Goal: Task Accomplishment & Management: Use online tool/utility

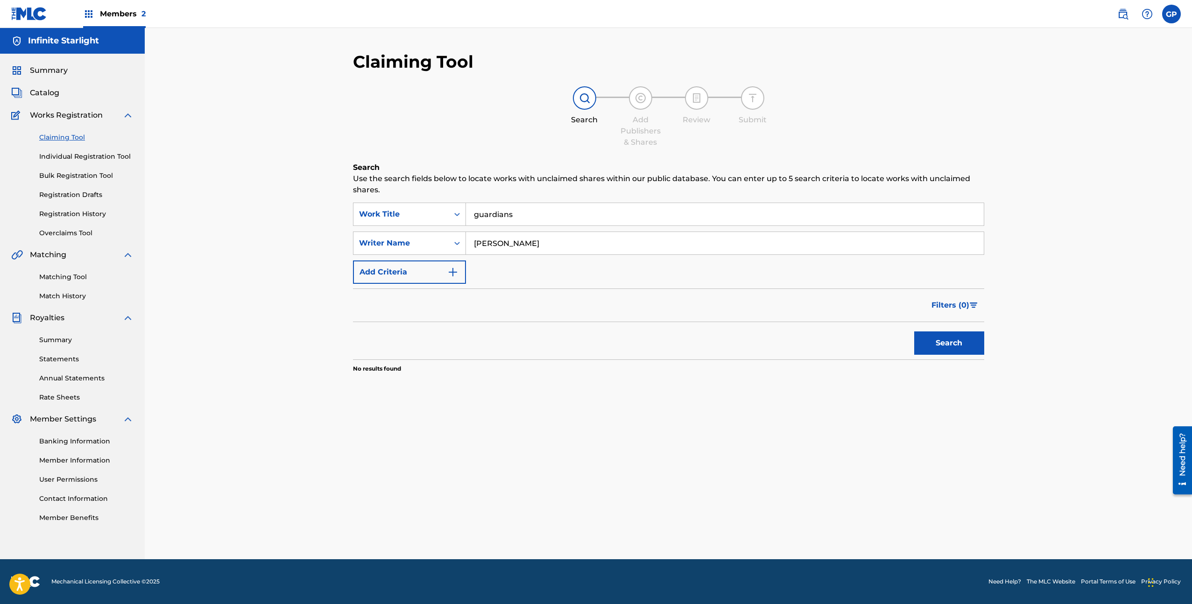
click at [497, 213] on input "guardians" at bounding box center [725, 214] width 518 height 22
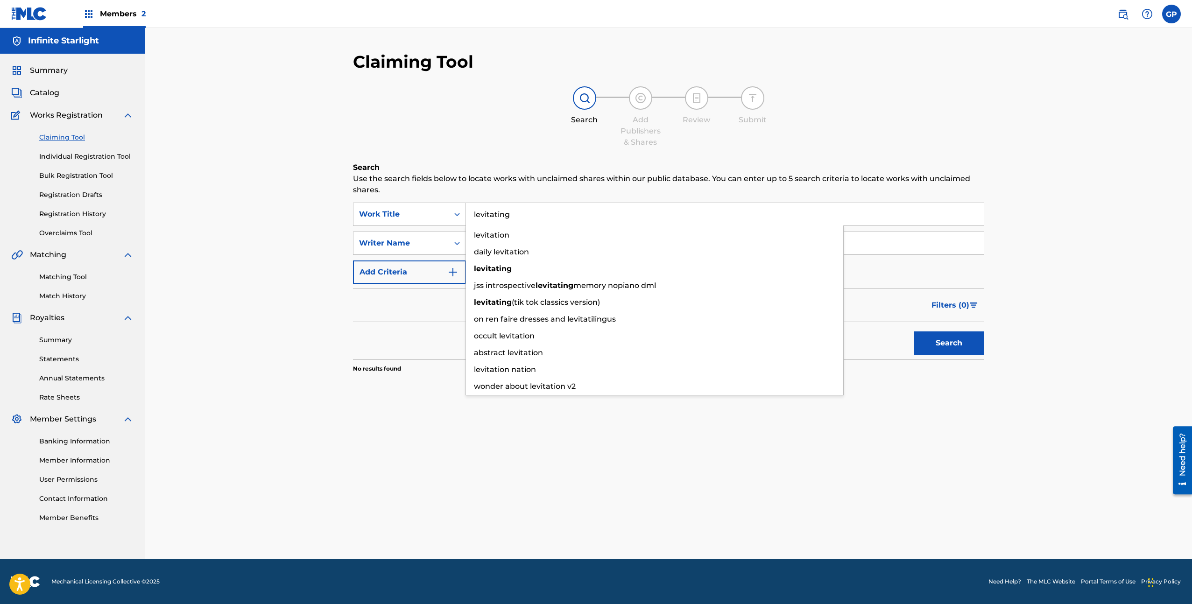
type input "levitating"
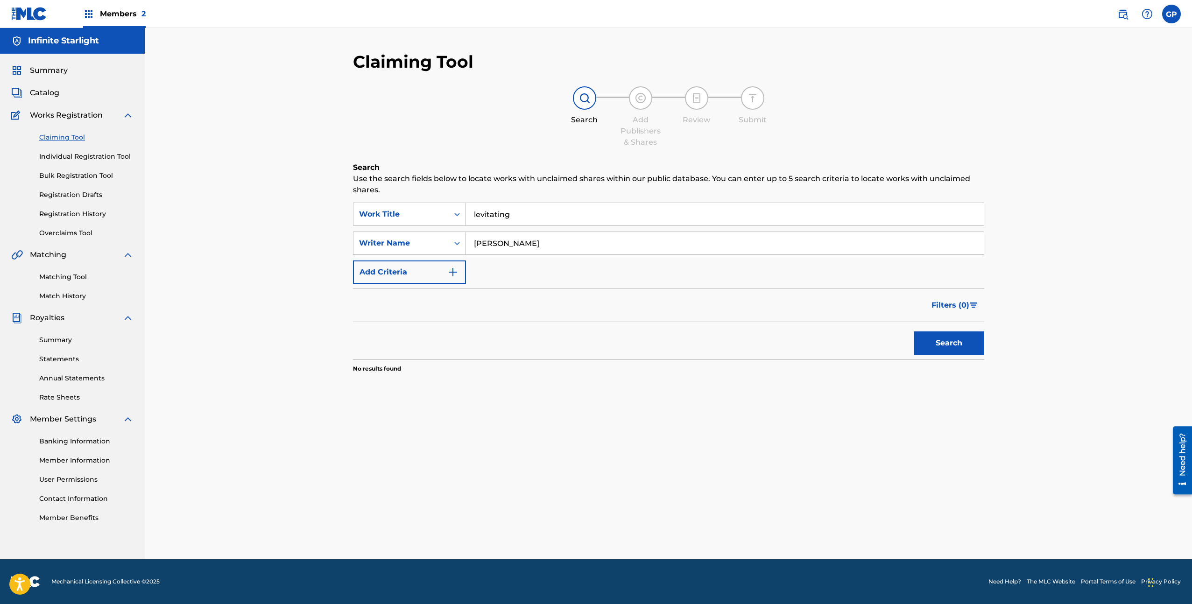
type input "gregory papania"
click at [914, 332] on button "Search" at bounding box center [949, 343] width 70 height 23
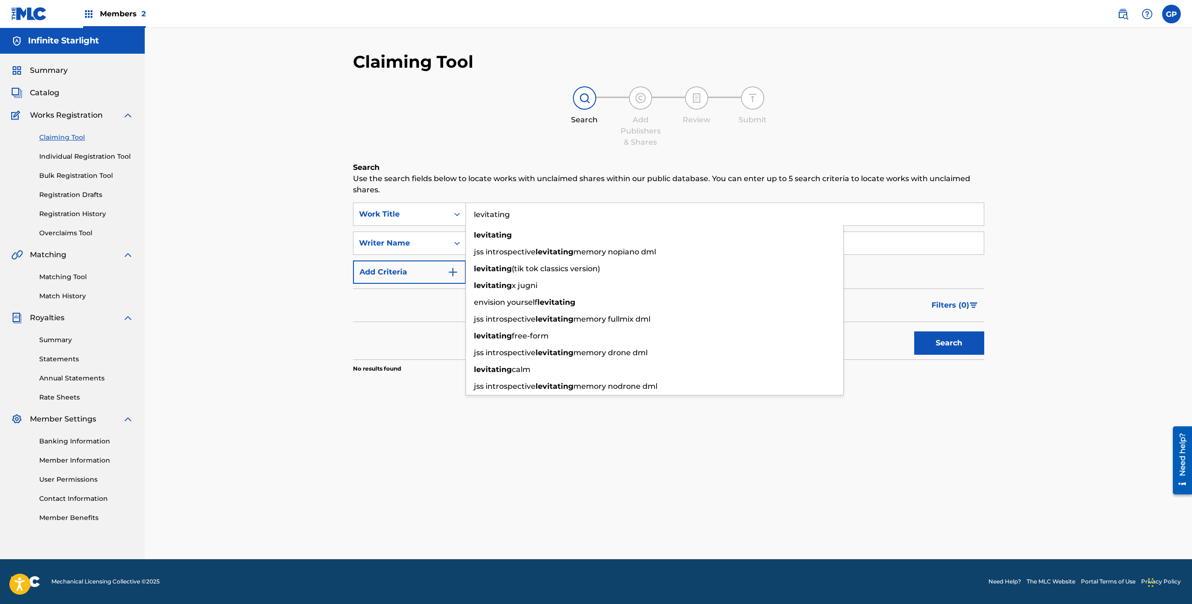
click at [516, 219] on input "levitating" at bounding box center [725, 214] width 518 height 22
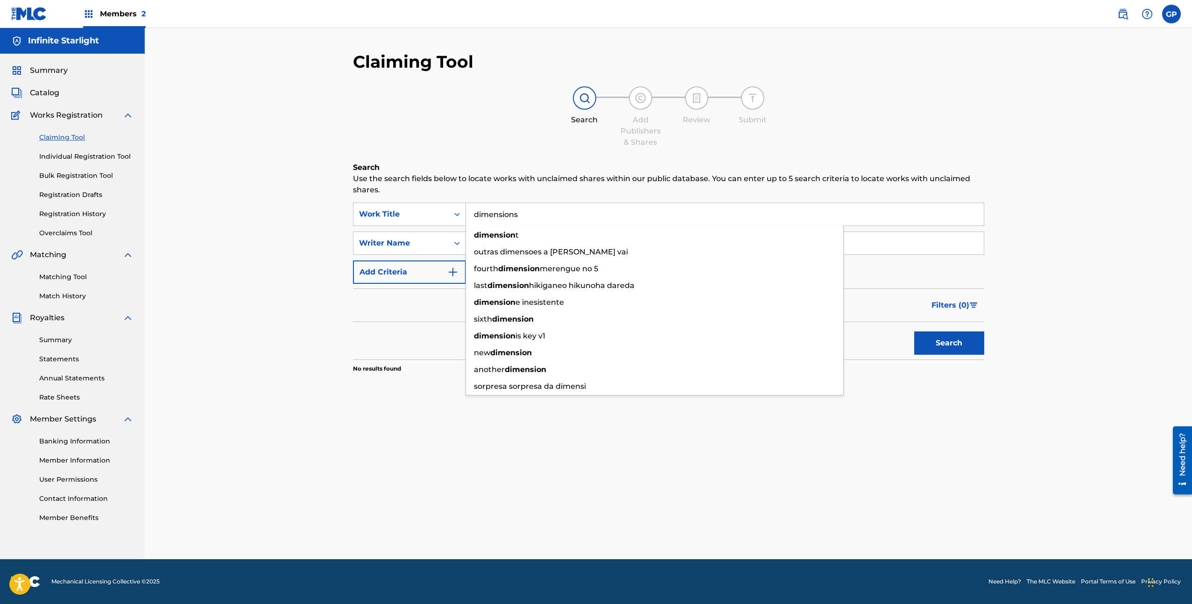
type input "dimensions"
click at [914, 332] on button "Search" at bounding box center [949, 343] width 70 height 23
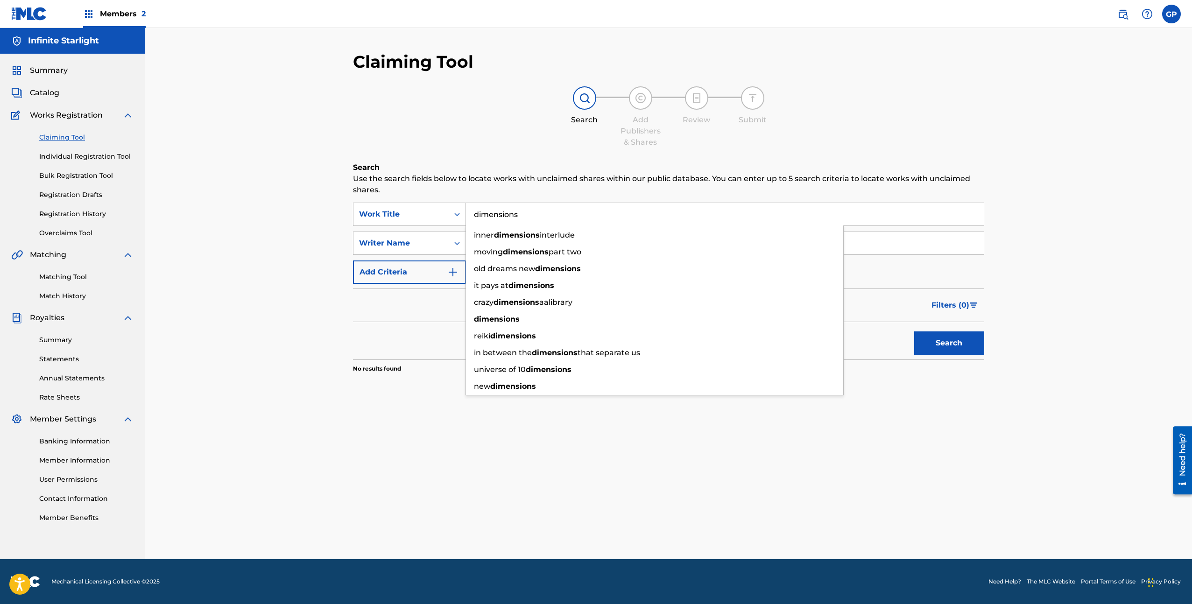
click at [303, 288] on div "Claiming Tool Search Add Publishers & Shares Review Submit Search Use the searc…" at bounding box center [668, 293] width 1047 height 531
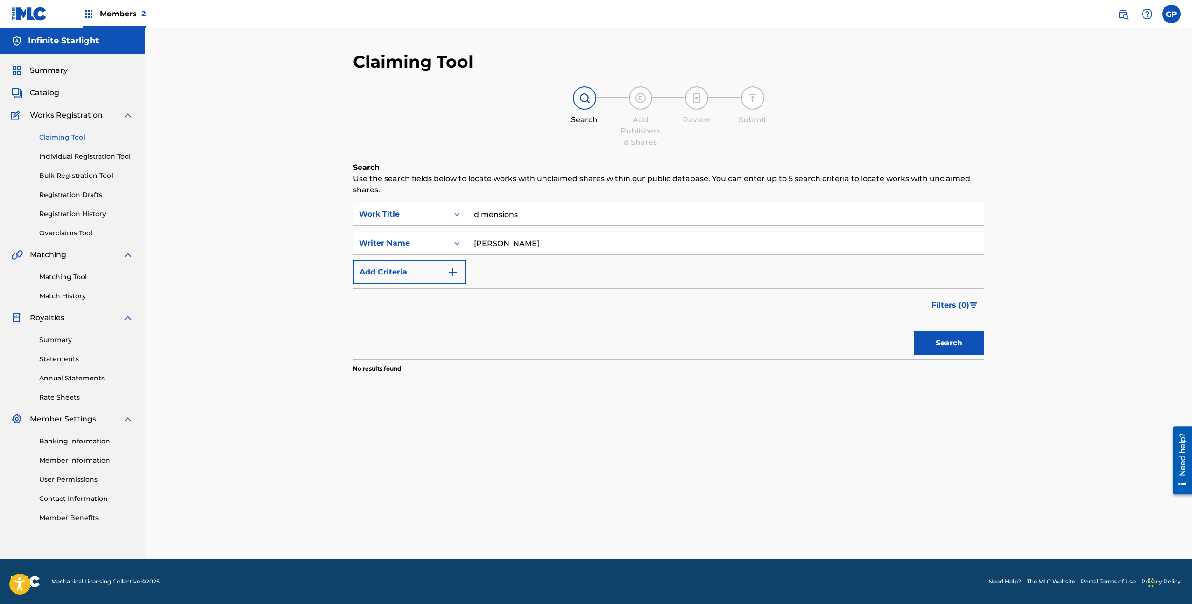
click at [106, 175] on link "Bulk Registration Tool" at bounding box center [86, 176] width 94 height 10
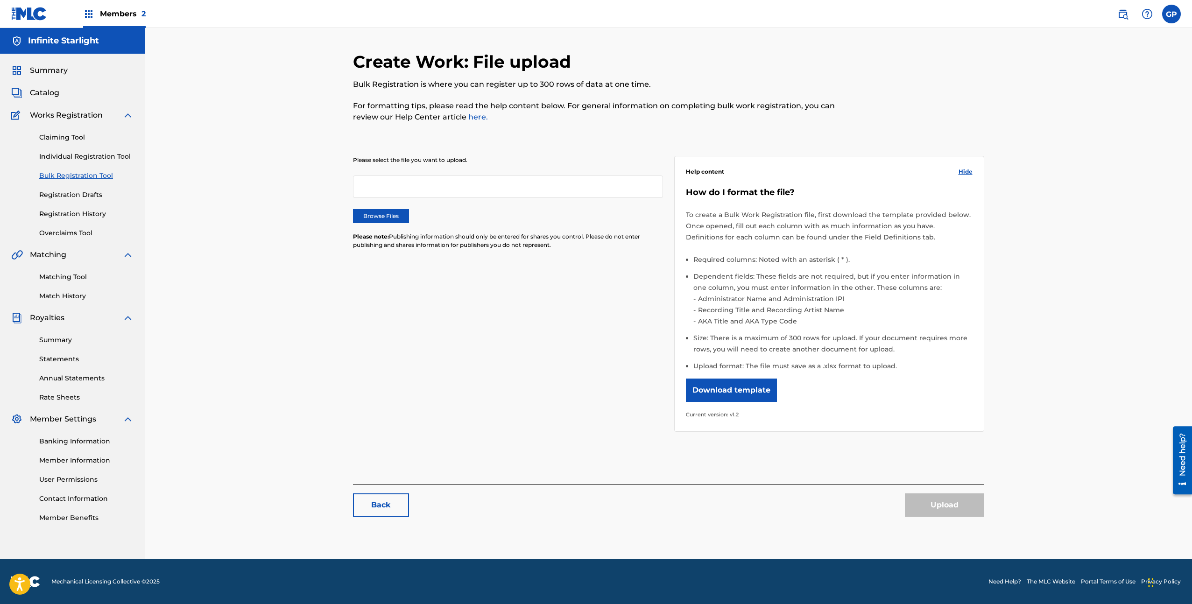
click at [383, 213] on label "Browse Files" at bounding box center [381, 216] width 56 height 14
click at [0, 0] on input "Browse Files" at bounding box center [0, 0] width 0 height 0
click at [398, 214] on label "Browse Files" at bounding box center [381, 216] width 56 height 14
click at [0, 0] on input "Browse Files" at bounding box center [0, 0] width 0 height 0
click at [940, 504] on button "Upload" at bounding box center [944, 505] width 79 height 23
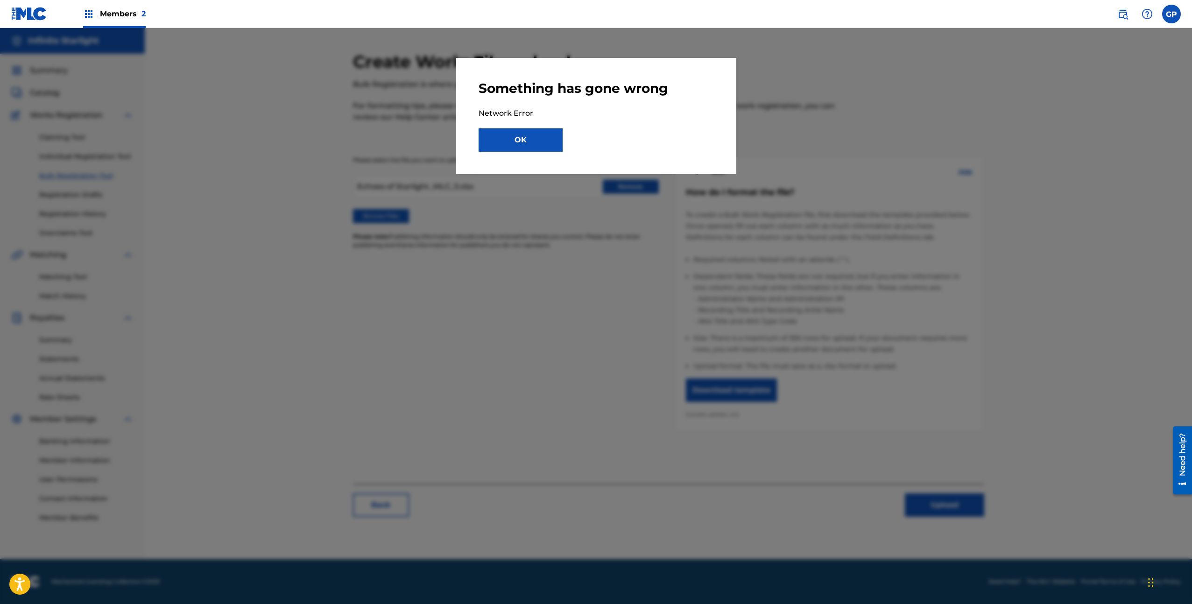
click at [531, 141] on button "OK" at bounding box center [521, 139] width 84 height 23
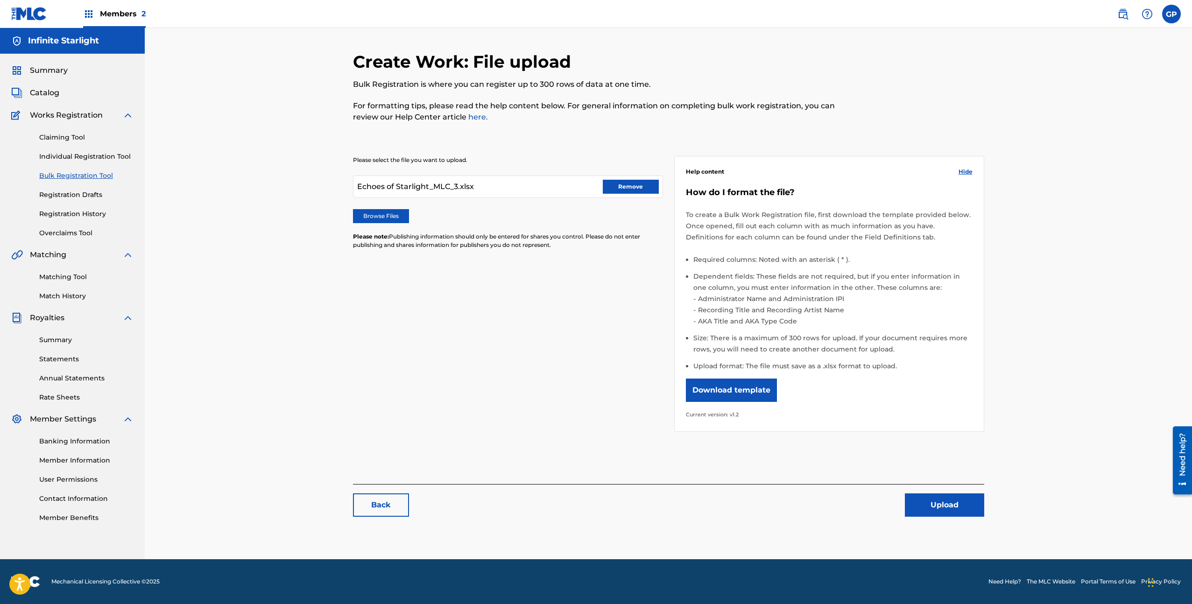
click at [928, 513] on button "Upload" at bounding box center [944, 505] width 79 height 23
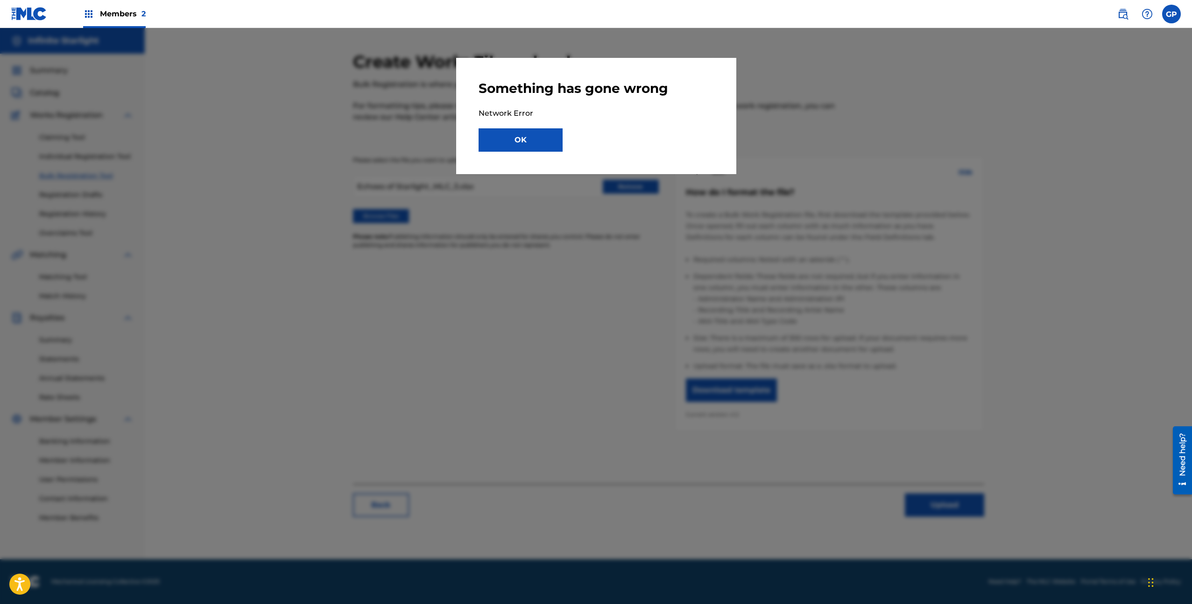
click at [538, 148] on button "OK" at bounding box center [521, 139] width 84 height 23
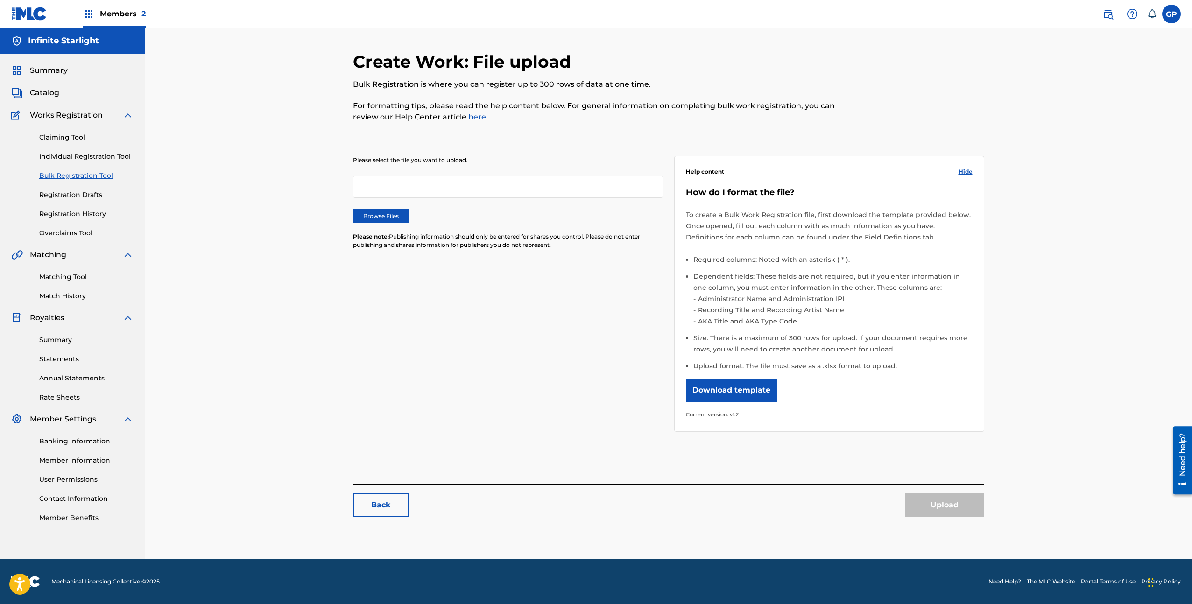
click at [406, 215] on label "Browse Files" at bounding box center [381, 216] width 56 height 14
click at [0, 0] on input "Browse Files" at bounding box center [0, 0] width 0 height 0
click at [934, 507] on button "Upload" at bounding box center [944, 505] width 79 height 23
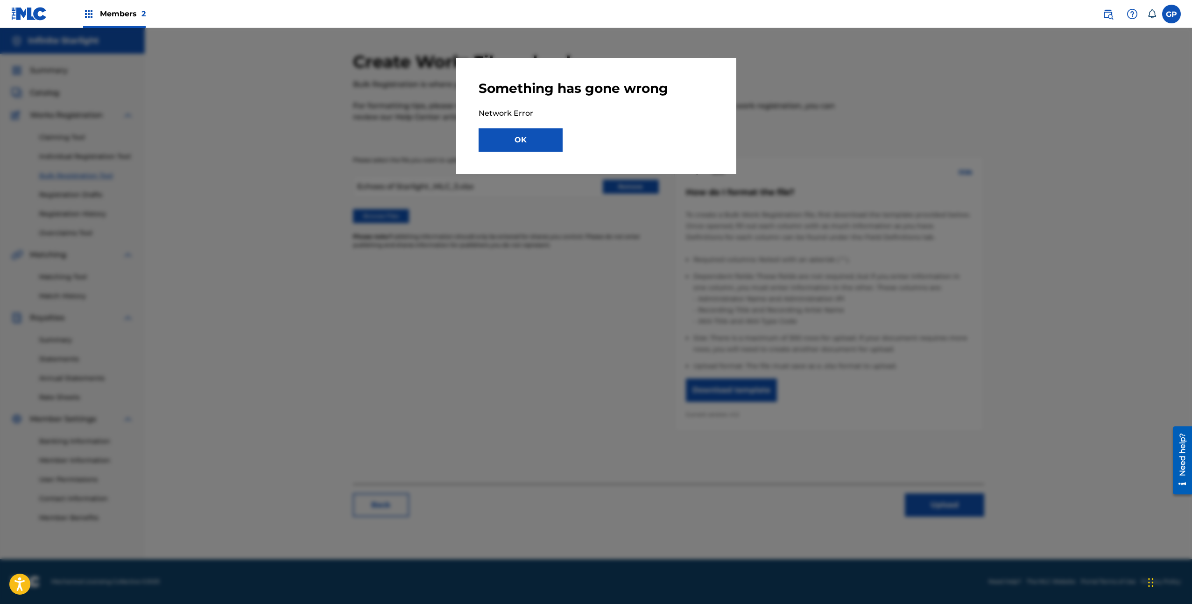
click at [542, 142] on button "OK" at bounding box center [521, 139] width 84 height 23
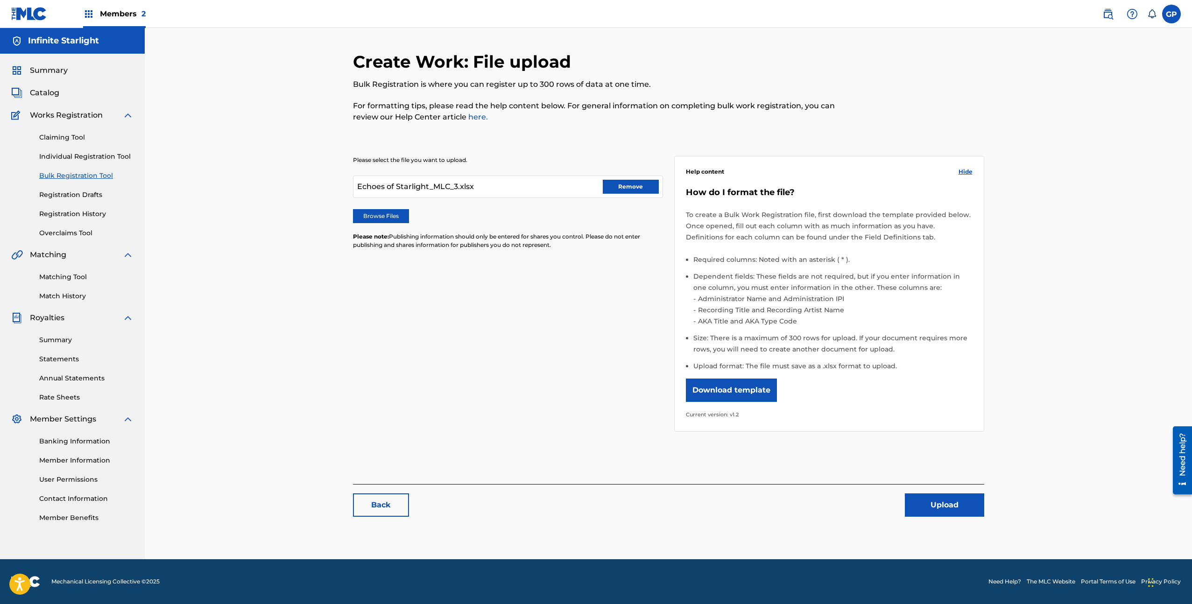
click at [87, 207] on div "Claiming Tool Individual Registration Tool Bulk Registration Tool Registration …" at bounding box center [72, 179] width 122 height 117
click at [87, 212] on link "Registration History" at bounding box center [86, 214] width 94 height 10
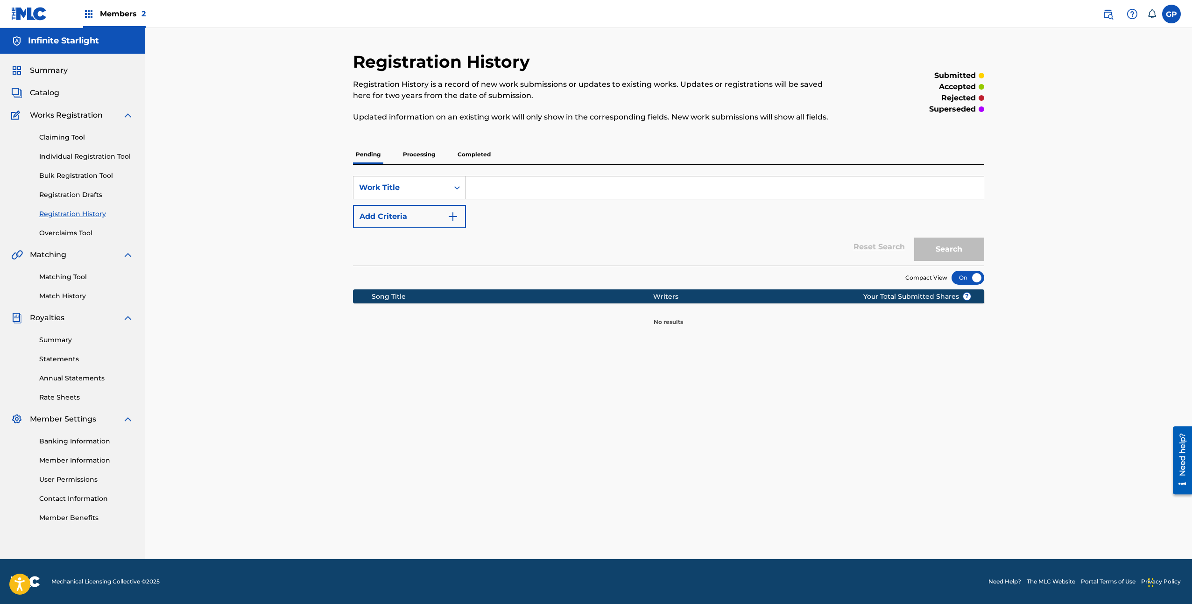
click at [482, 189] on input "Search Form" at bounding box center [725, 188] width 518 height 22
type input "levitating"
click at [914, 238] on button "Search" at bounding box center [949, 249] width 70 height 23
click at [418, 159] on p "Processing" at bounding box center [419, 155] width 38 height 20
click at [474, 155] on p "Completed" at bounding box center [474, 155] width 39 height 20
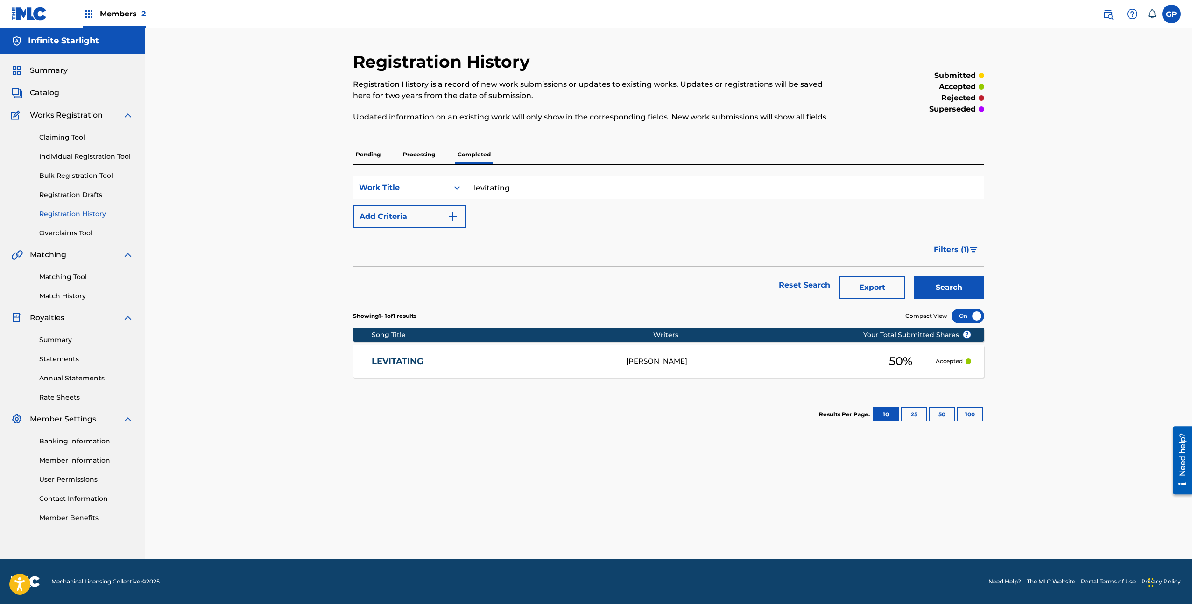
click at [412, 360] on link "LEVITATING" at bounding box center [493, 361] width 242 height 11
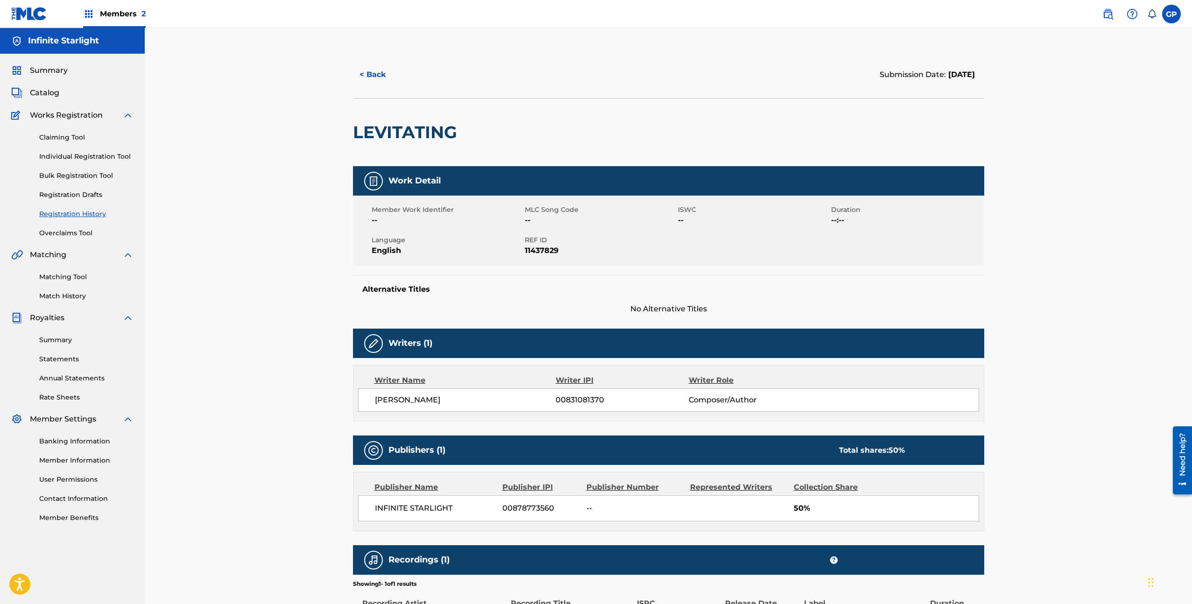
click at [75, 129] on div "Claiming Tool Individual Registration Tool Bulk Registration Tool Registration …" at bounding box center [72, 179] width 122 height 117
click at [75, 134] on link "Claiming Tool" at bounding box center [86, 138] width 94 height 10
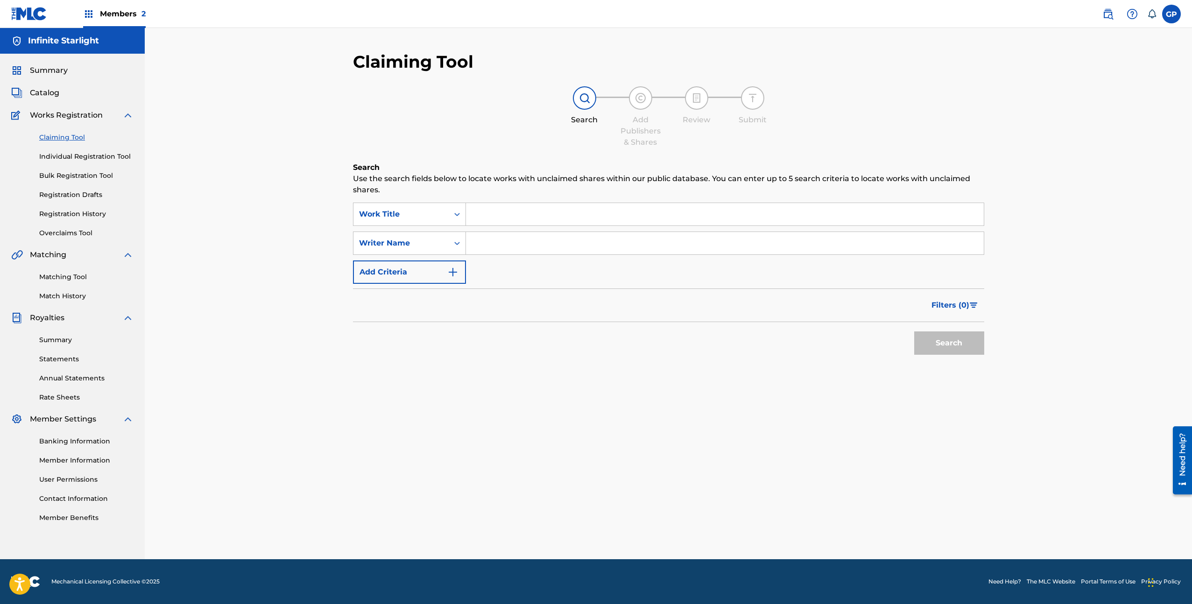
click at [94, 212] on link "Registration History" at bounding box center [86, 214] width 94 height 10
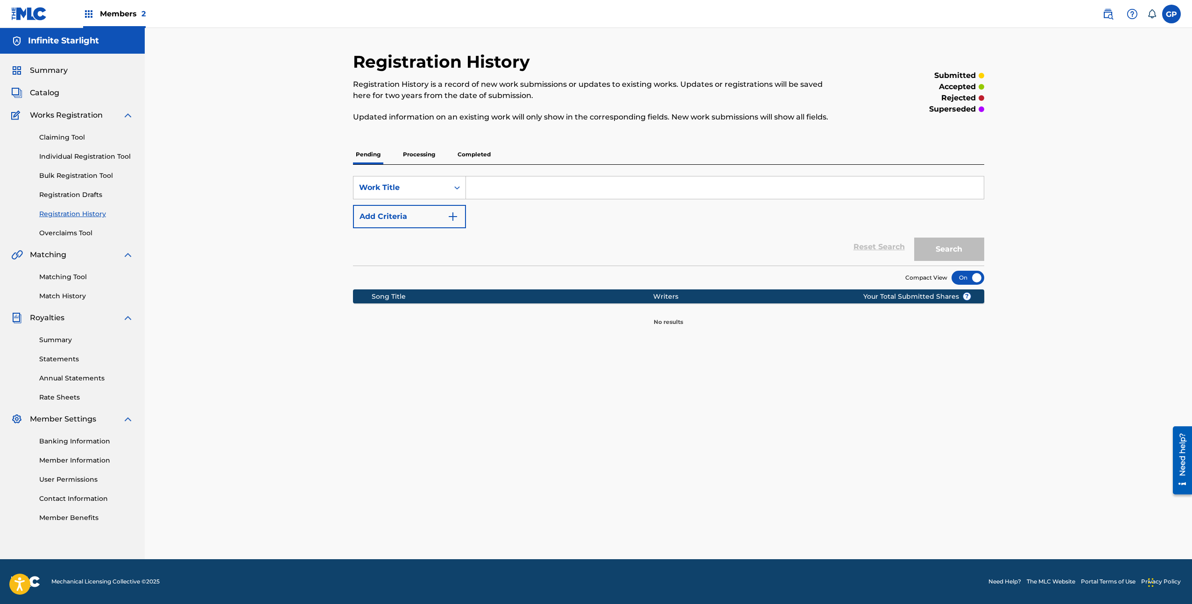
click at [479, 153] on p "Completed" at bounding box center [474, 155] width 39 height 20
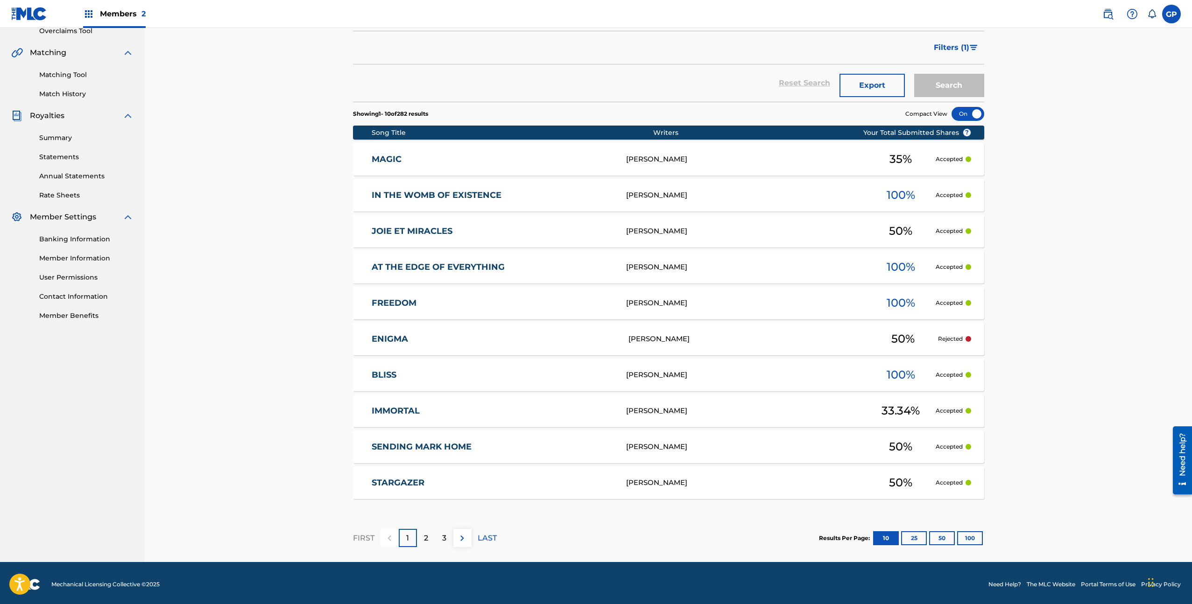
scroll to position [205, 0]
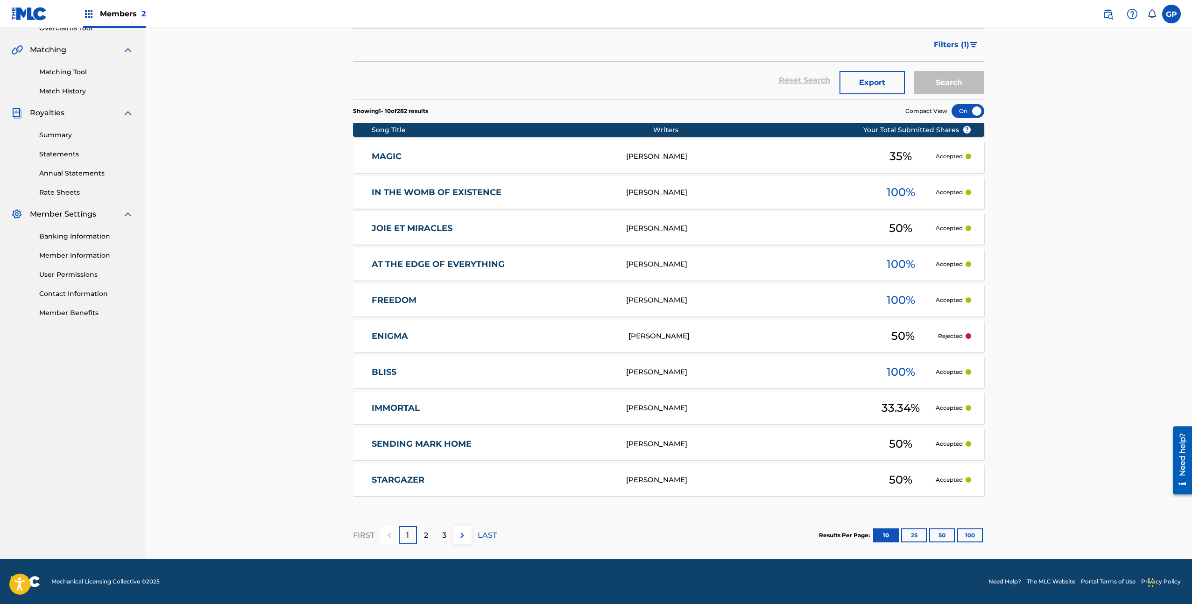
click at [545, 337] on link "ENIGMA" at bounding box center [494, 336] width 244 height 11
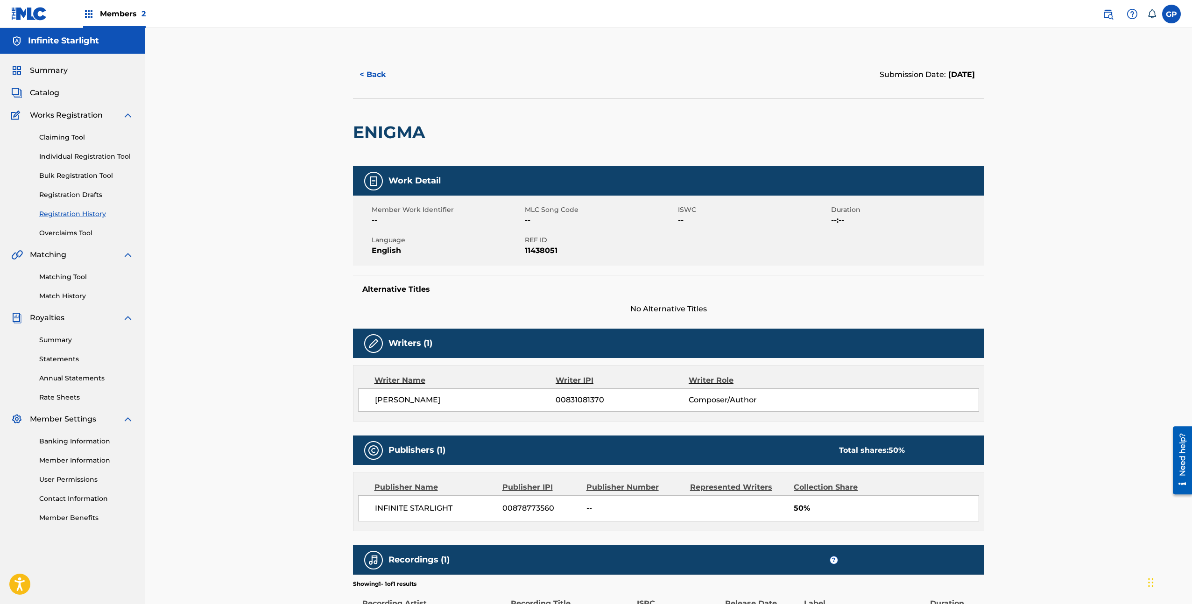
click at [370, 76] on button "< Back" at bounding box center [381, 74] width 56 height 23
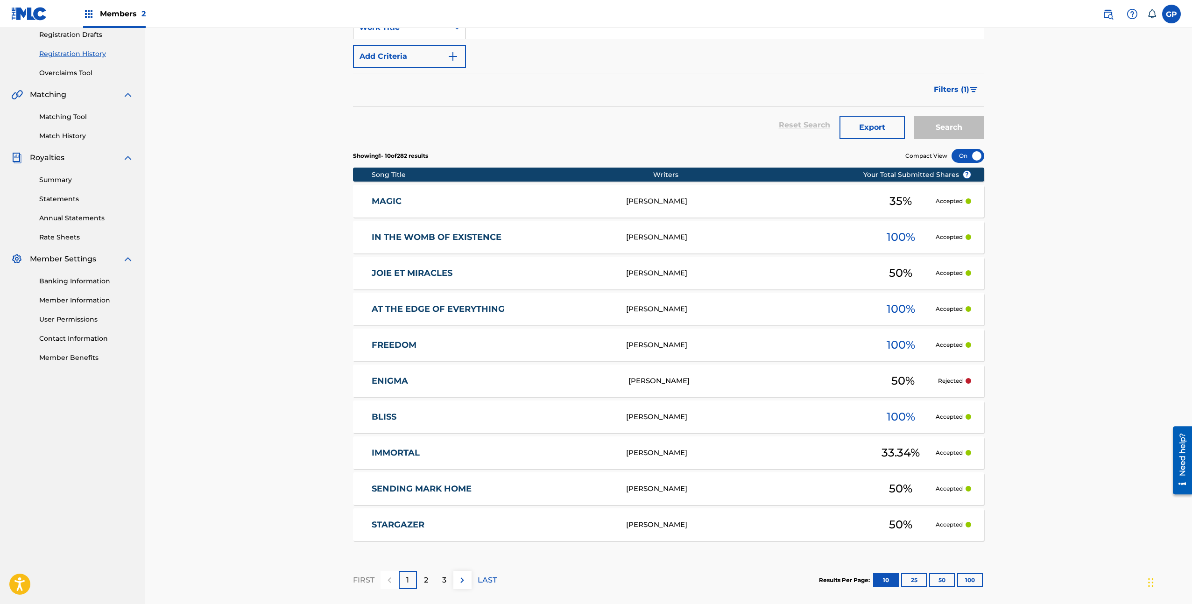
scroll to position [205, 0]
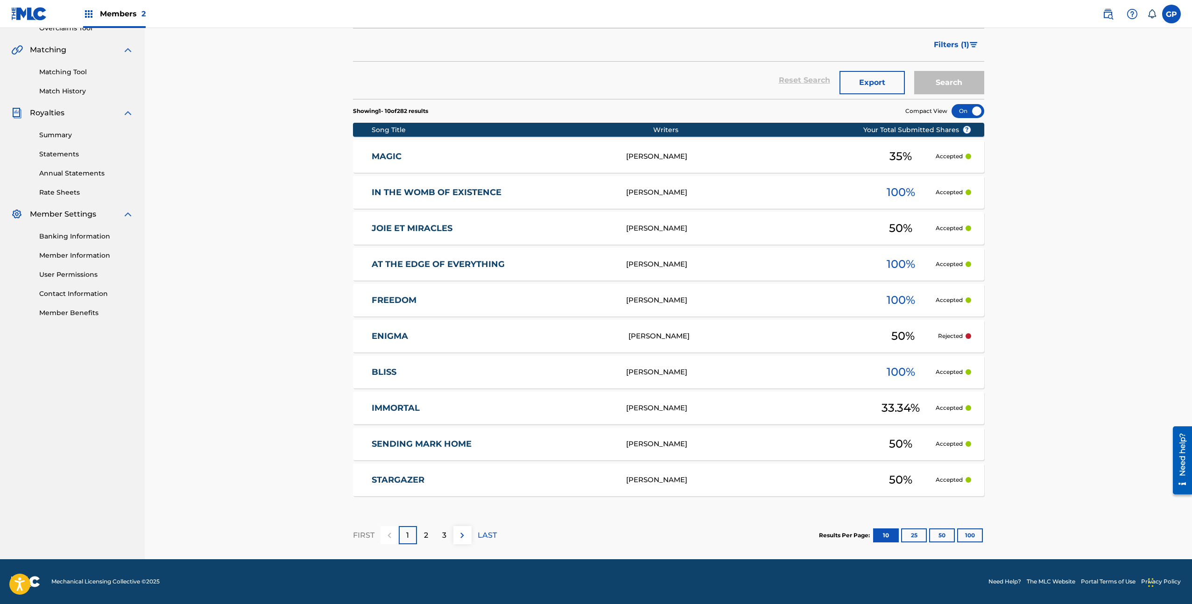
click at [976, 536] on button "100" at bounding box center [970, 536] width 26 height 14
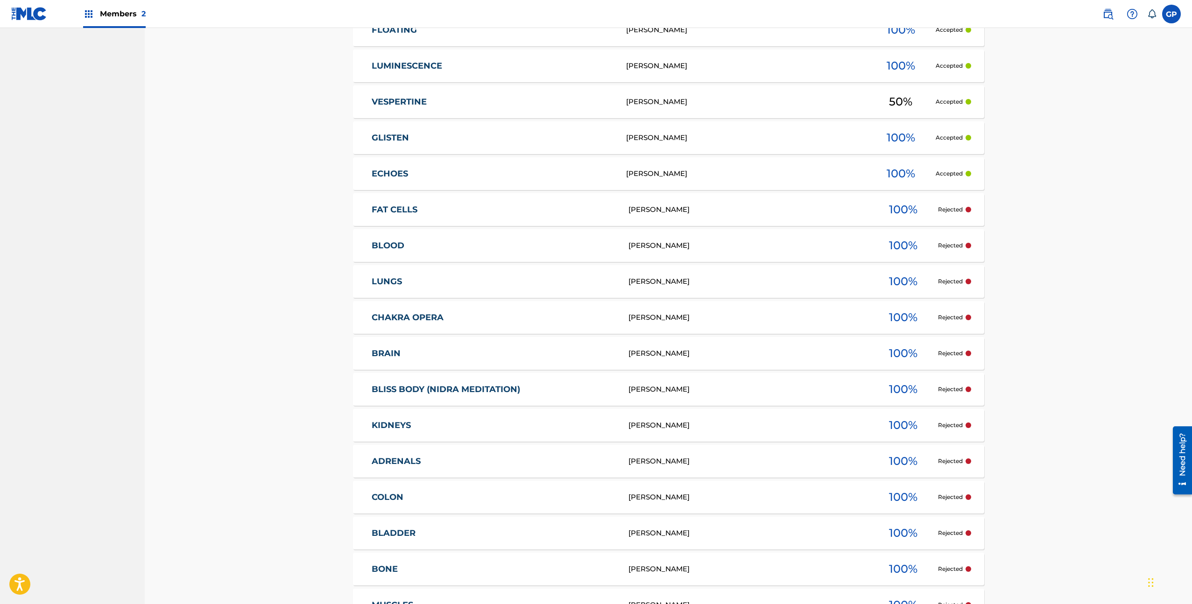
scroll to position [766, 0]
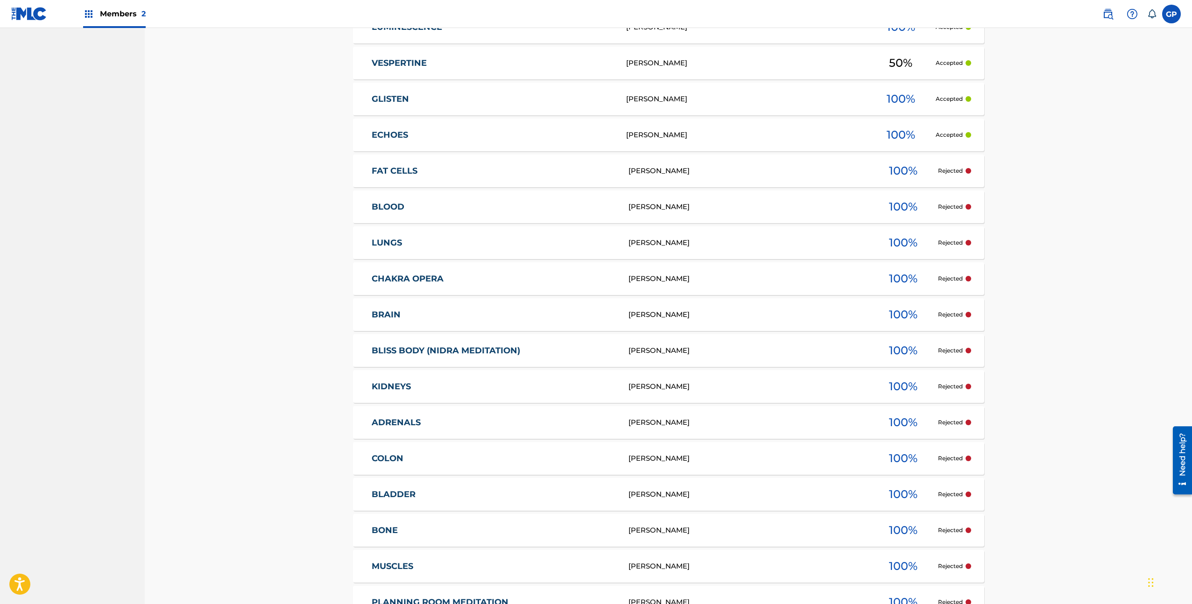
click at [398, 209] on link "BLOOD" at bounding box center [494, 207] width 244 height 11
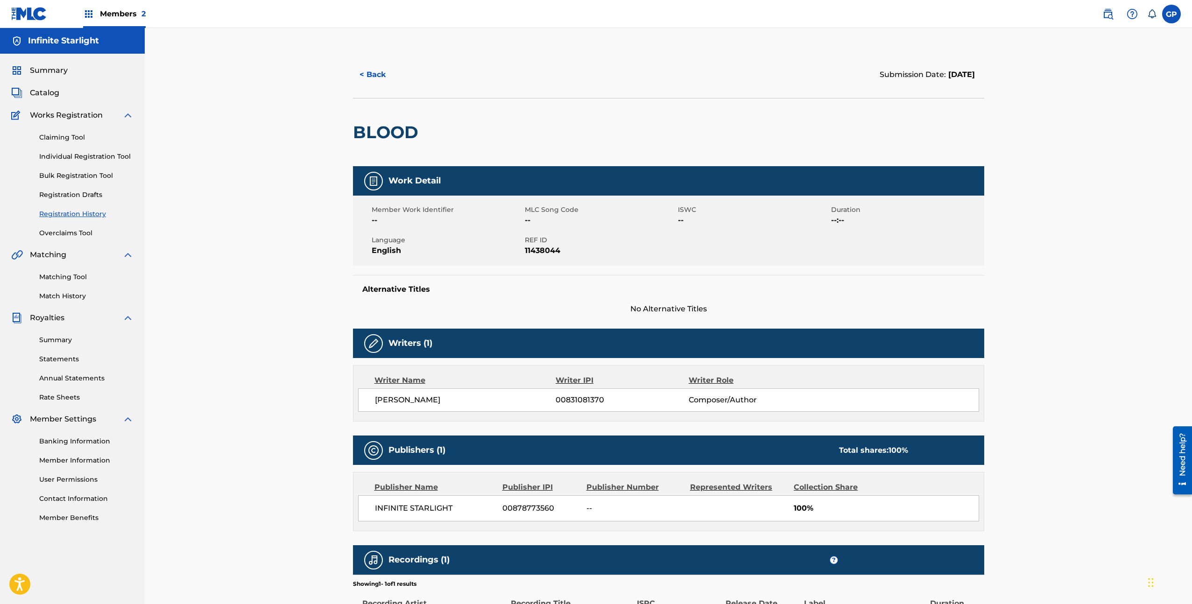
click at [370, 70] on button "< Back" at bounding box center [381, 74] width 56 height 23
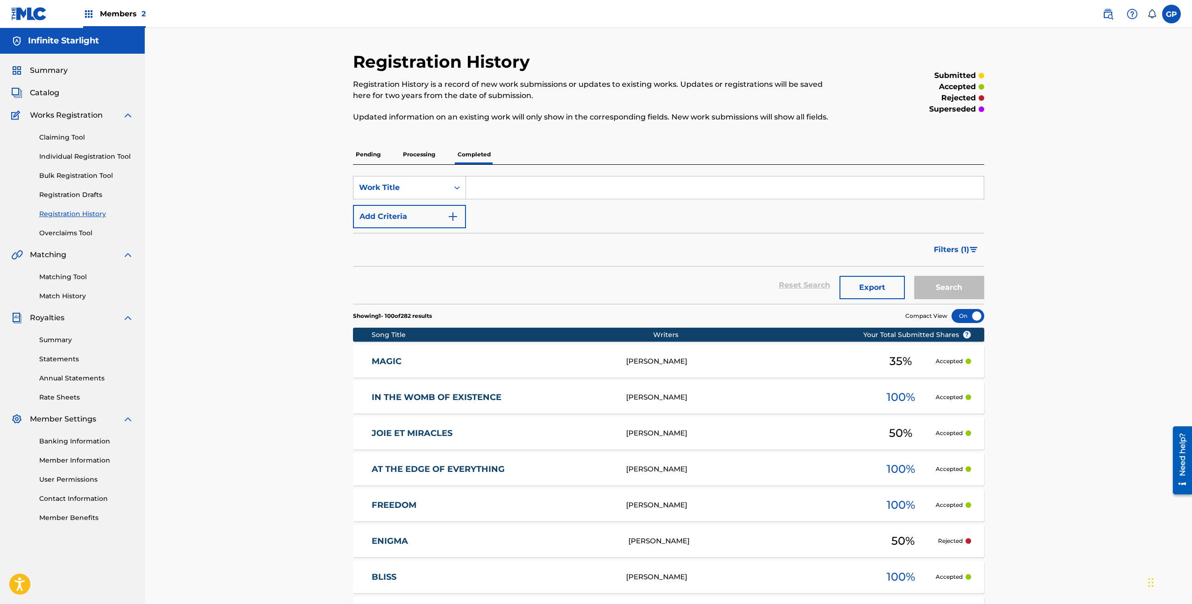
click at [106, 177] on link "Bulk Registration Tool" at bounding box center [86, 176] width 94 height 10
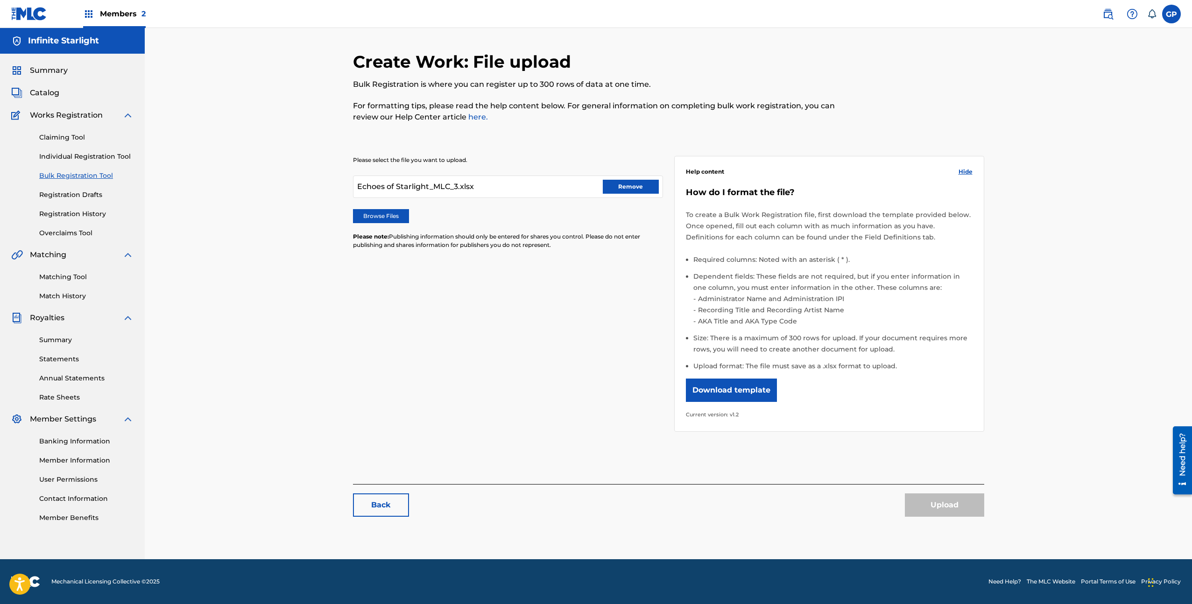
click at [574, 341] on div "Please select the file you want to upload. Echoes of Starlight_MLC_3.xlsx Remov…" at bounding box center [668, 289] width 631 height 310
click at [619, 188] on button "Remove" at bounding box center [631, 187] width 56 height 14
click at [381, 213] on label "Browse Files" at bounding box center [381, 216] width 56 height 14
click at [0, 0] on input "Browse Files" at bounding box center [0, 0] width 0 height 0
click at [935, 508] on button "Upload" at bounding box center [944, 505] width 79 height 23
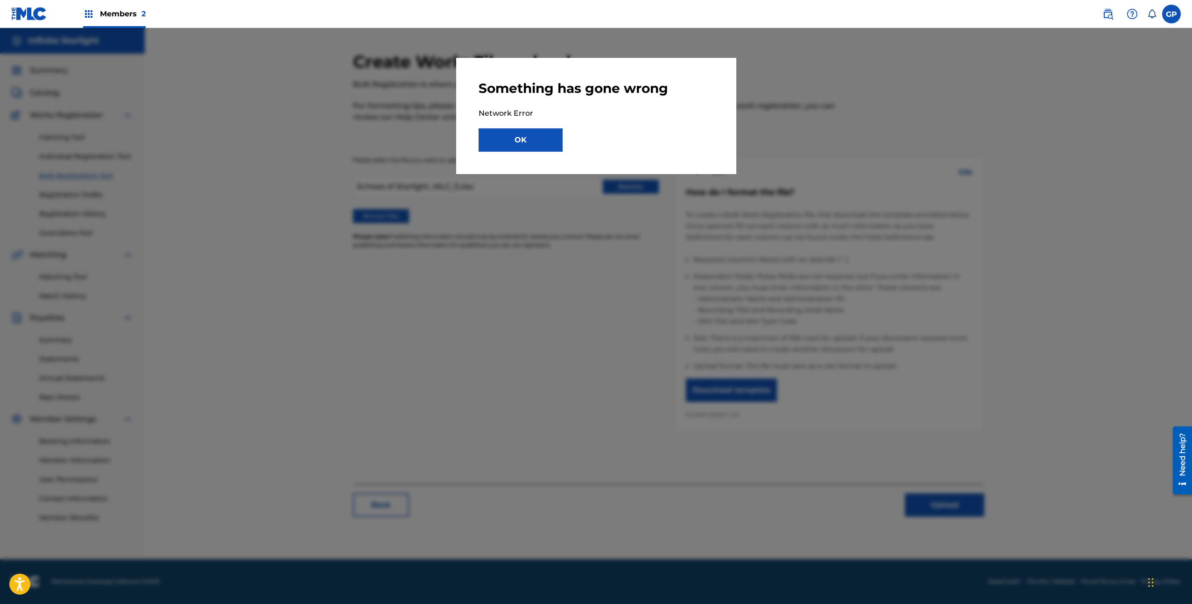
click at [543, 145] on button "OK" at bounding box center [521, 139] width 84 height 23
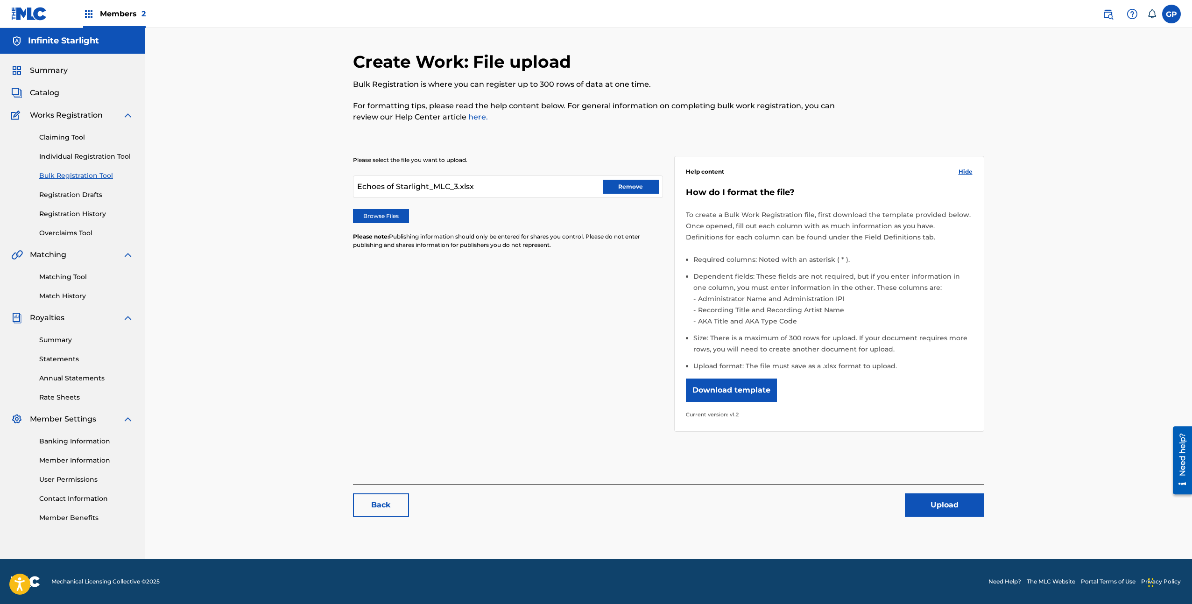
click at [79, 133] on link "Claiming Tool" at bounding box center [86, 138] width 94 height 10
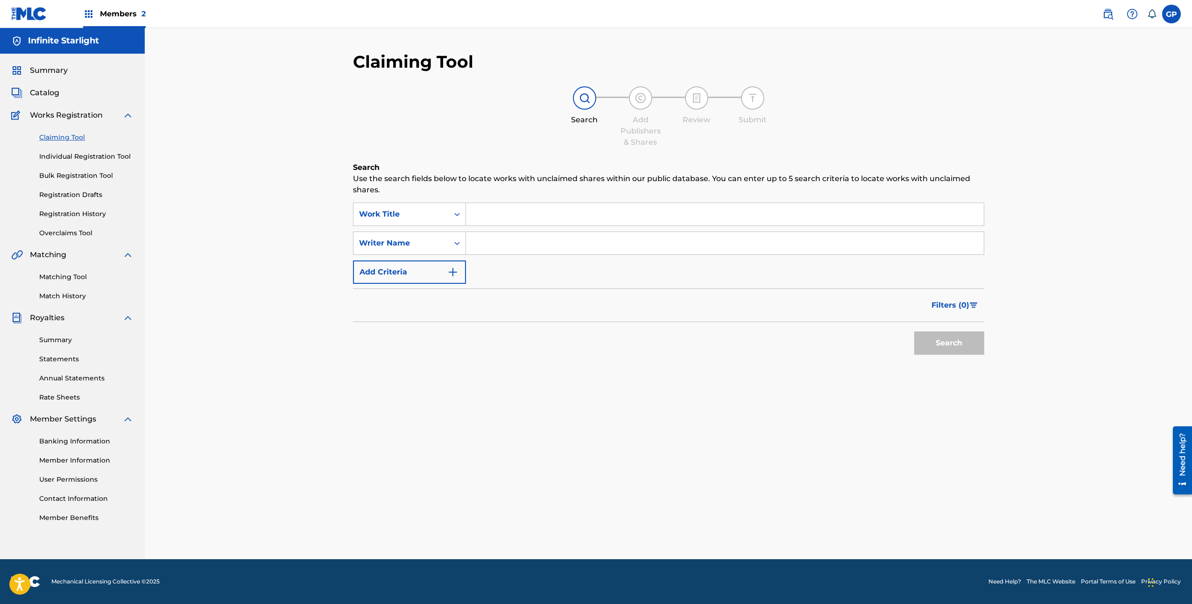
click at [487, 214] on input "Search Form" at bounding box center [725, 214] width 518 height 22
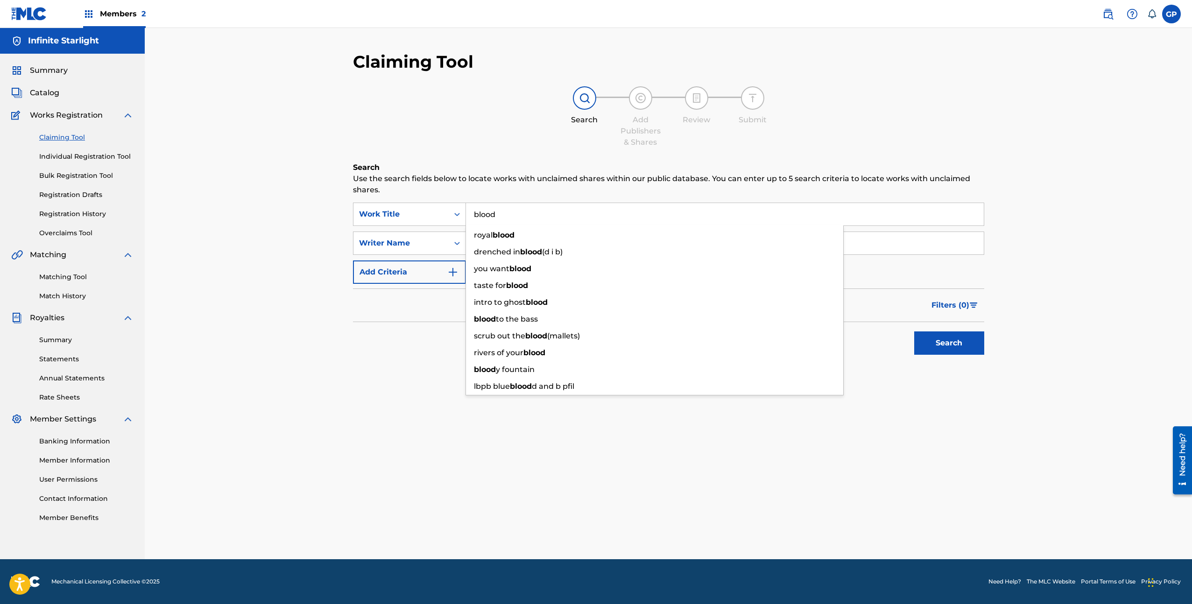
type input "blood"
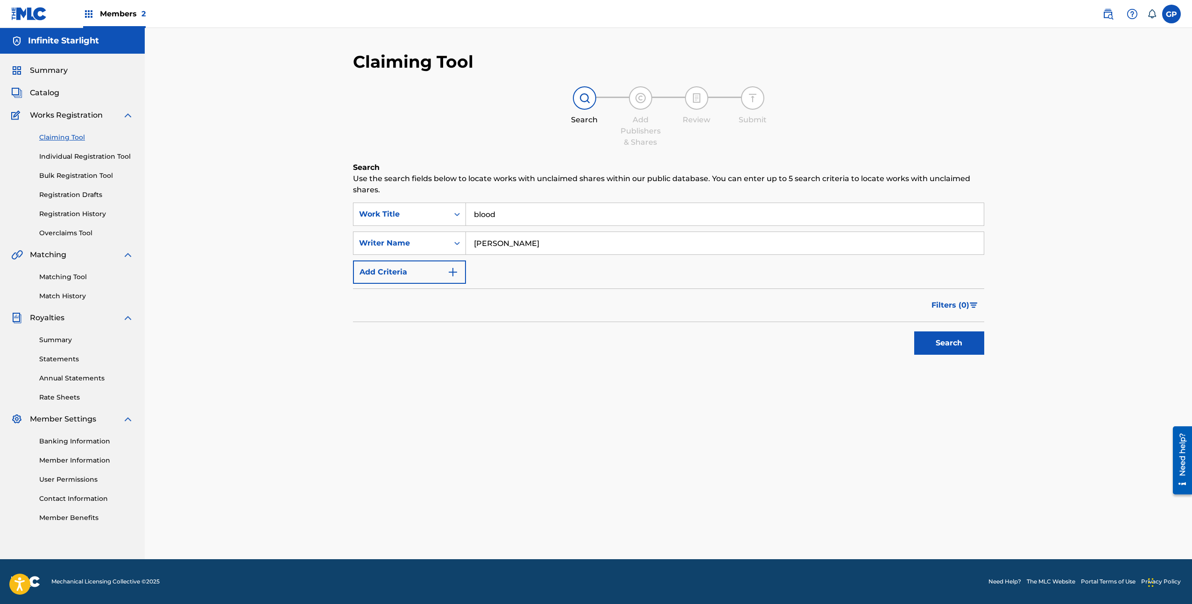
click at [914, 332] on button "Search" at bounding box center [949, 343] width 70 height 23
click at [449, 240] on div "Search Form" at bounding box center [457, 243] width 17 height 17
click at [505, 247] on input "gregory papania" at bounding box center [725, 243] width 518 height 22
type input "gregory j papania"
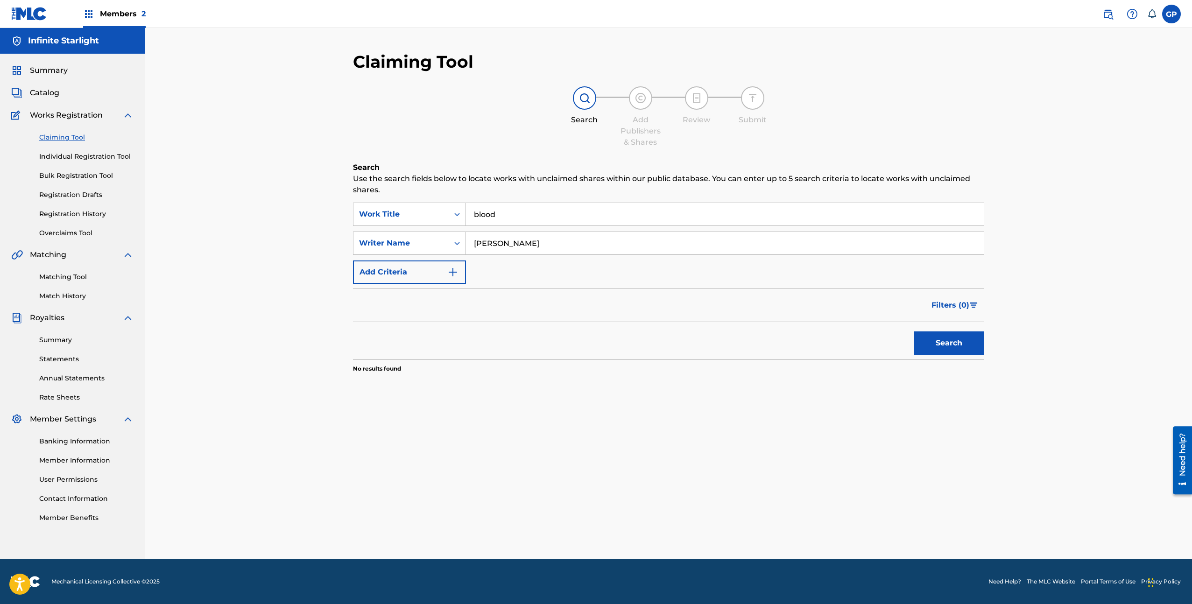
click at [914, 332] on button "Search" at bounding box center [949, 343] width 70 height 23
click at [447, 239] on div "Writer Name" at bounding box center [401, 243] width 95 height 18
click at [423, 314] on div "Publisher Name" at bounding box center [410, 313] width 112 height 23
click at [492, 242] on input "Search Form" at bounding box center [725, 243] width 518 height 22
type input "vibrational elation"
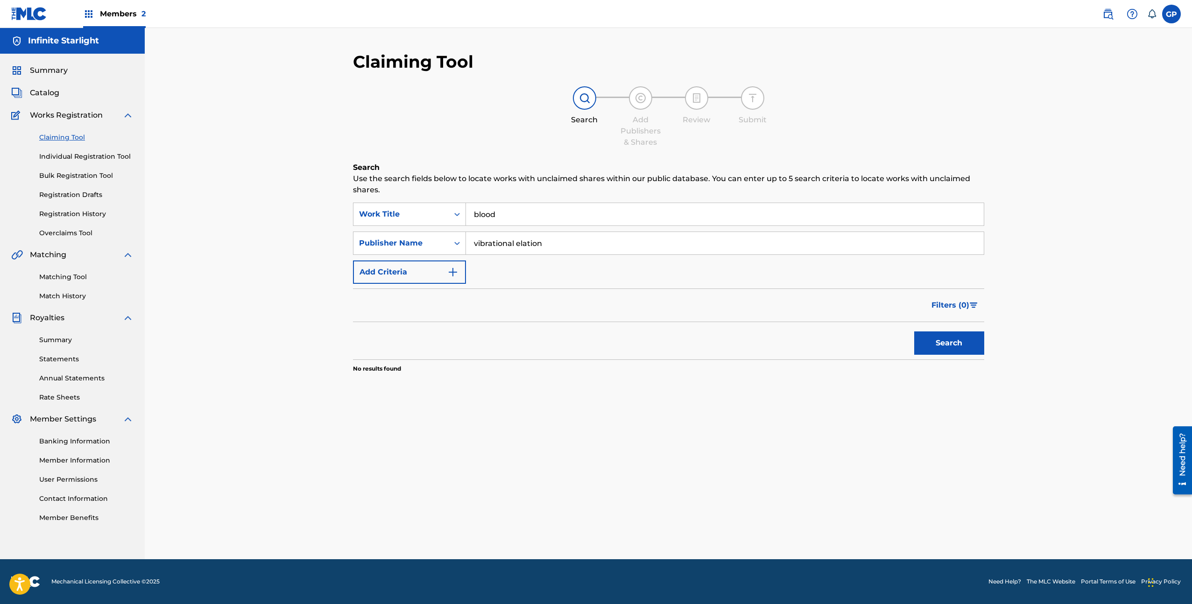
click at [914, 332] on button "Search" at bounding box center [949, 343] width 70 height 23
click at [497, 221] on input "blood" at bounding box center [725, 214] width 518 height 22
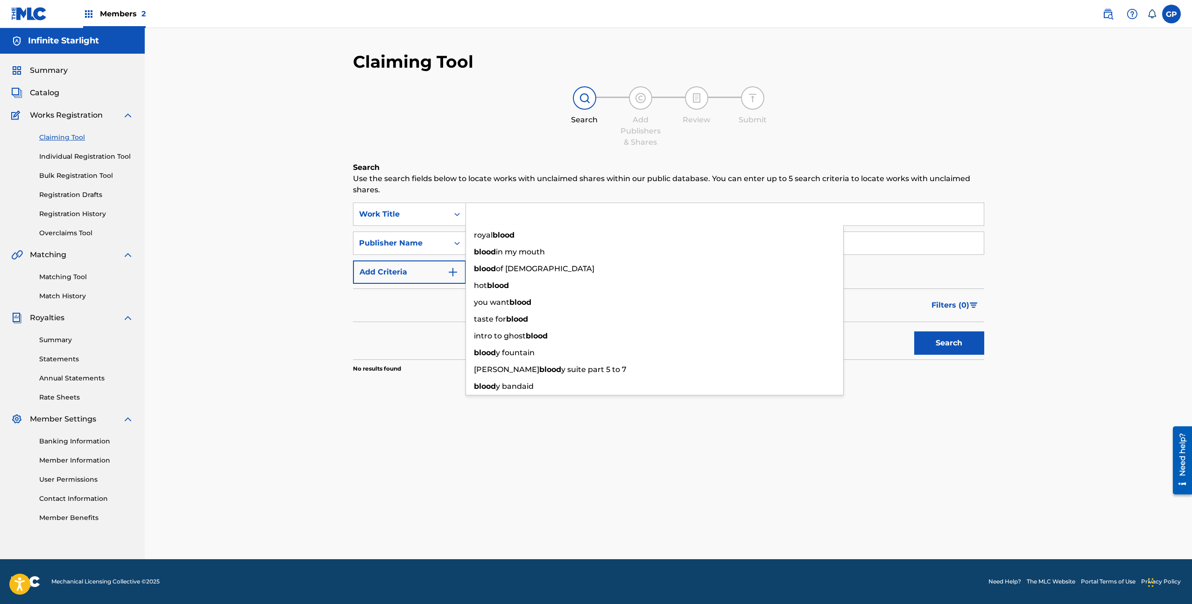
click at [914, 332] on button "Search" at bounding box center [949, 343] width 70 height 23
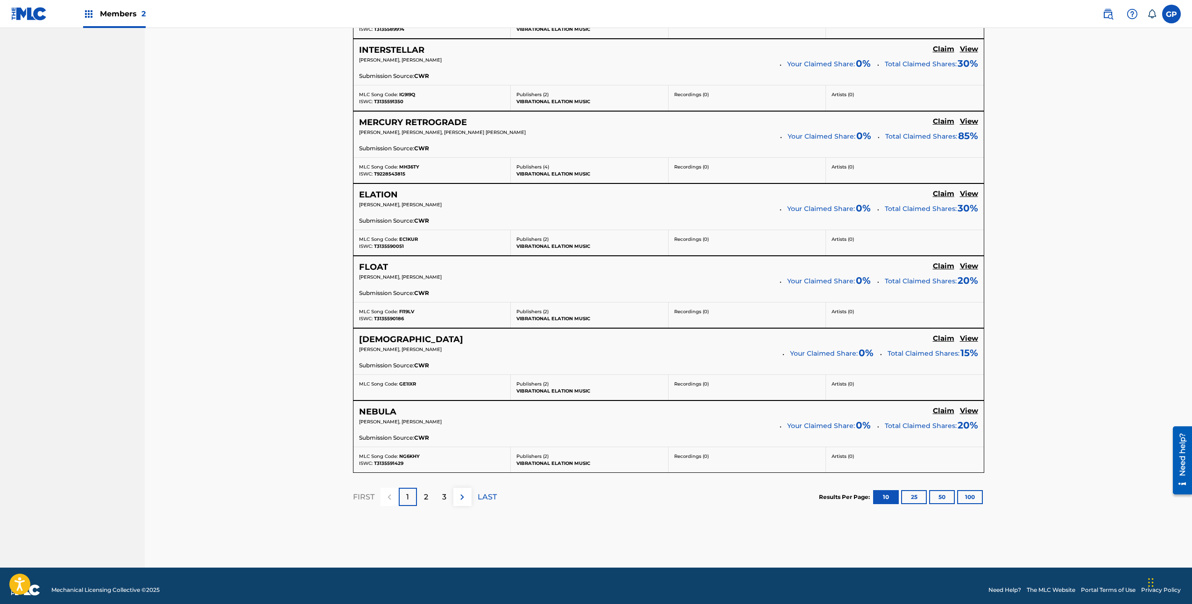
scroll to position [632, 0]
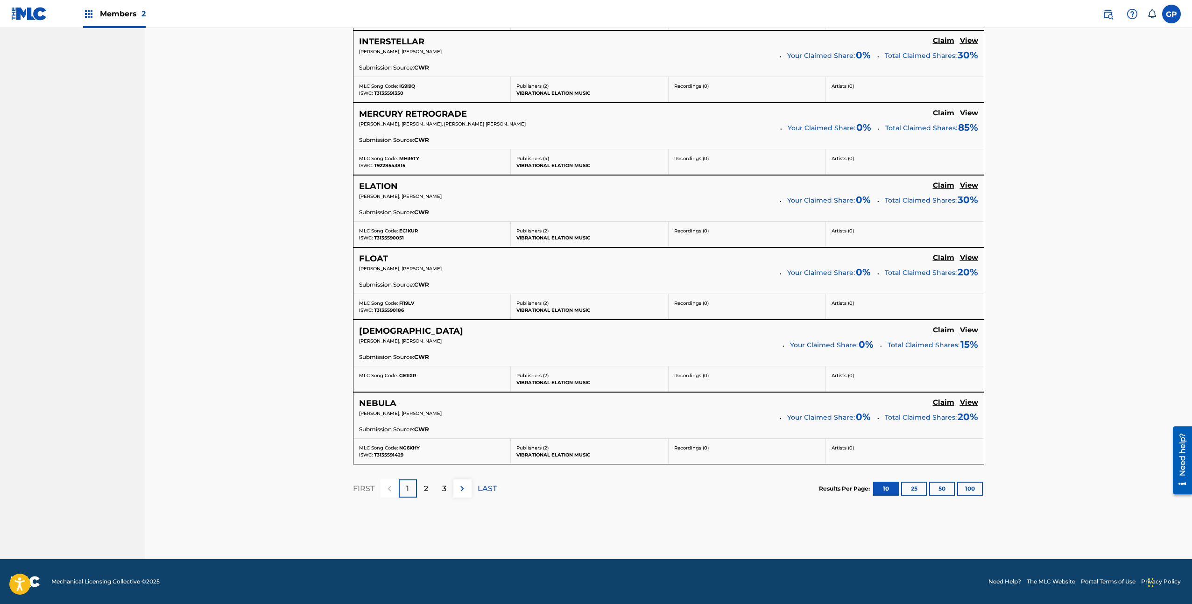
click at [585, 452] on p "VIBRATIONAL ELATION MUSIC" at bounding box center [589, 455] width 146 height 7
click at [380, 407] on h5 "NEBULA" at bounding box center [377, 403] width 37 height 11
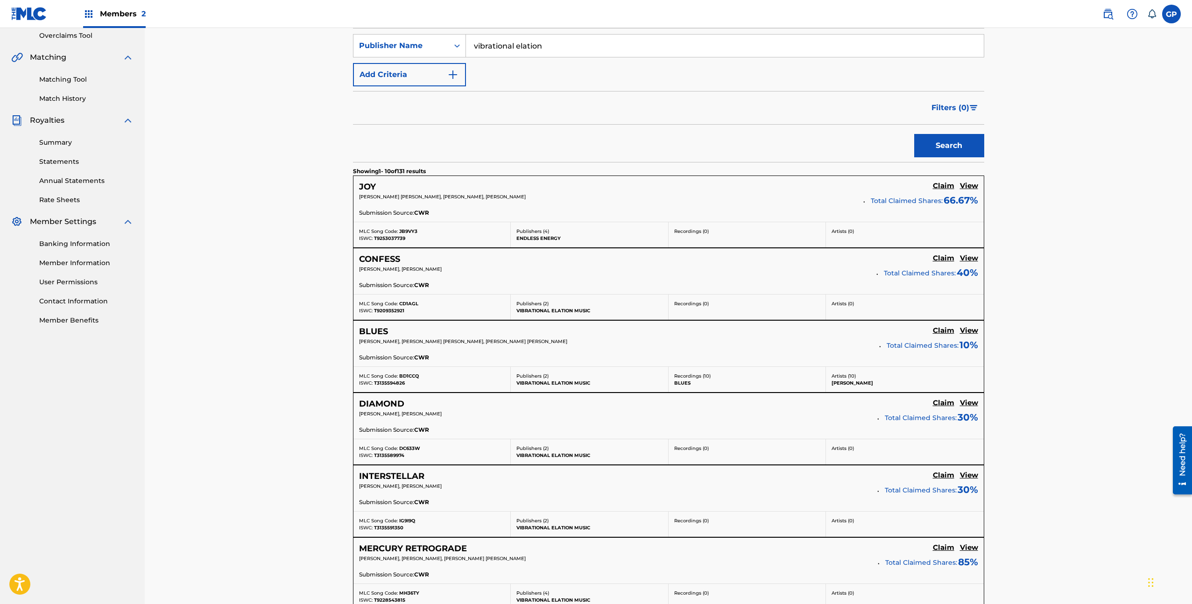
scroll to position [112, 0]
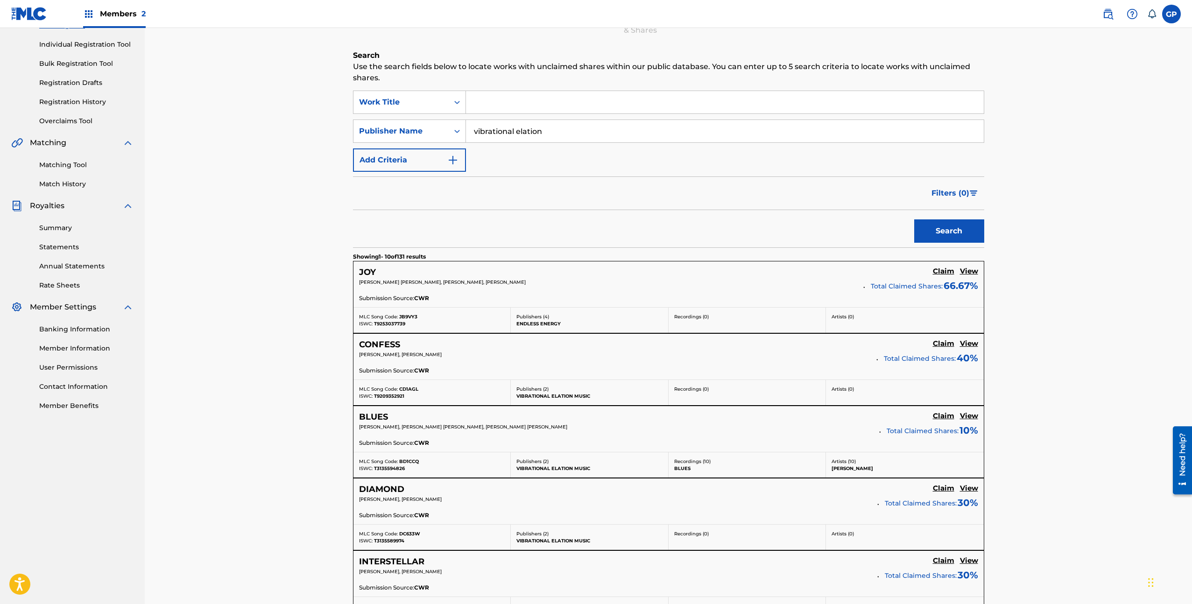
click at [473, 108] on input "Search Form" at bounding box center [725, 102] width 518 height 22
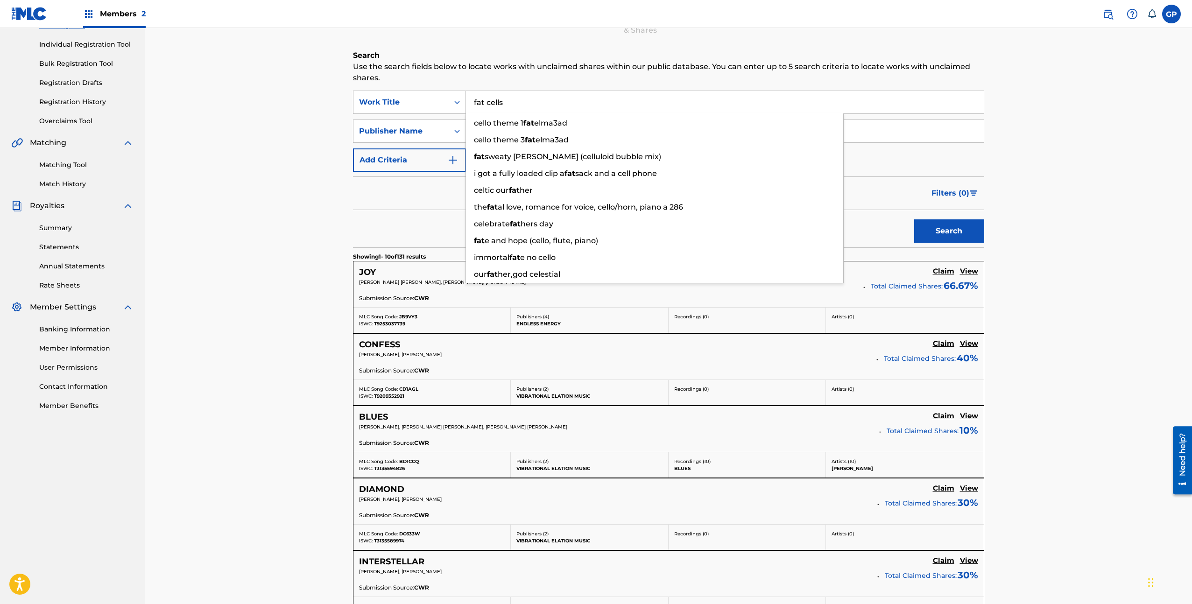
type input "fat cells"
click at [914, 219] on button "Search" at bounding box center [949, 230] width 70 height 23
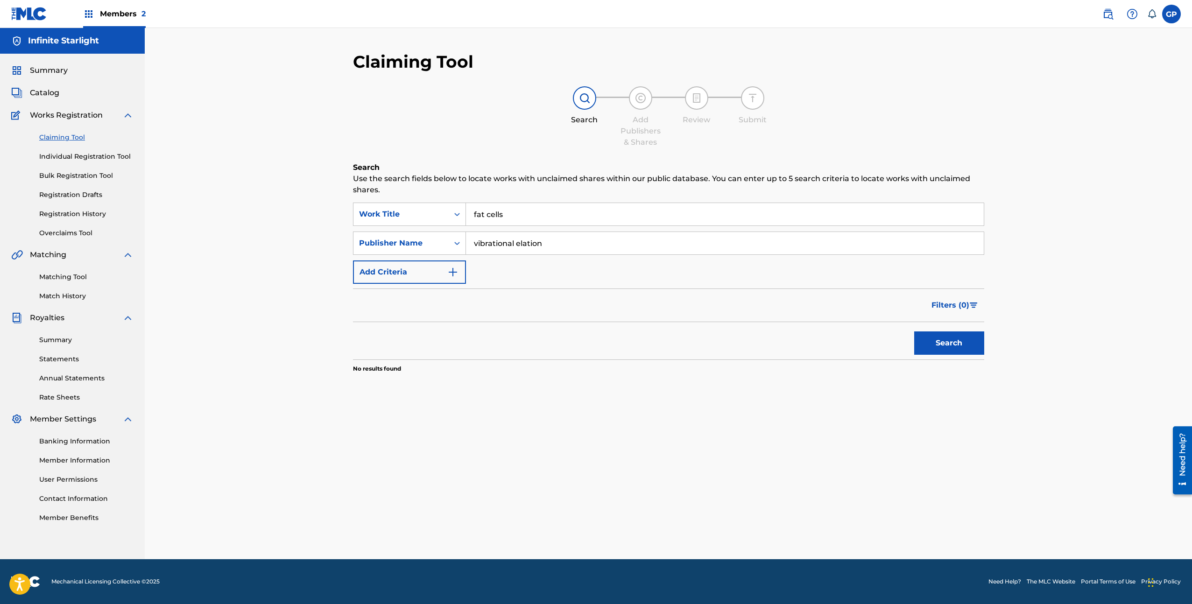
click at [342, 202] on div "Claiming Tool Search Add Publishers & Shares Review Submit Search Use the searc…" at bounding box center [669, 305] width 654 height 508
click at [110, 176] on link "Bulk Registration Tool" at bounding box center [86, 176] width 94 height 10
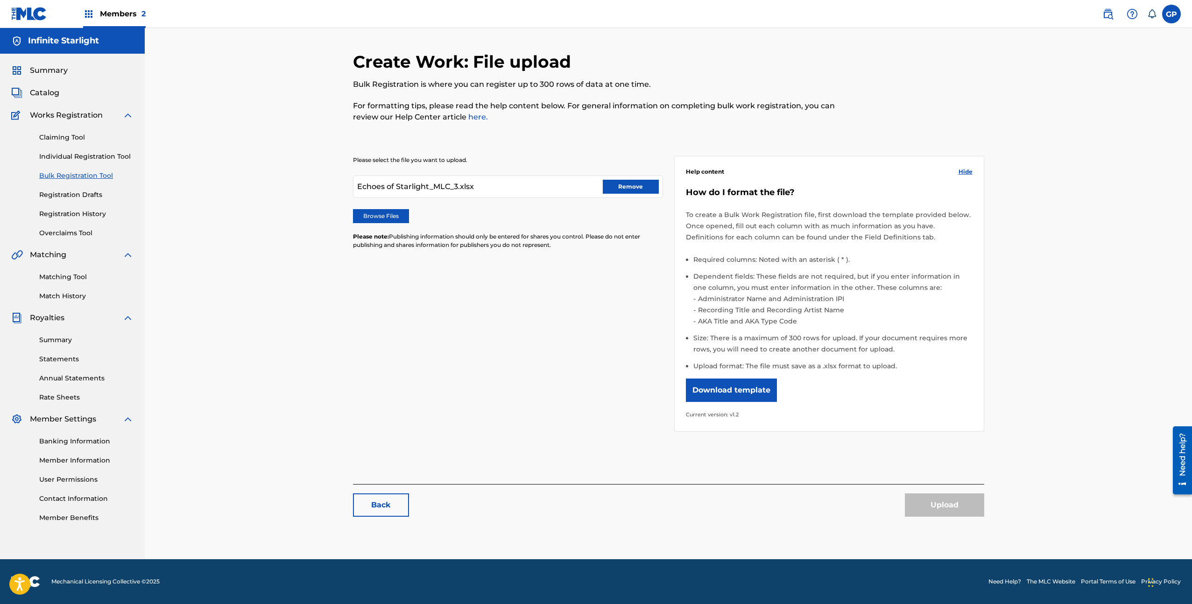
click at [587, 210] on div "Browse Files" at bounding box center [508, 216] width 310 height 14
click at [624, 188] on button "Remove" at bounding box center [631, 187] width 56 height 14
click at [404, 213] on label "Browse Files" at bounding box center [381, 216] width 56 height 14
click at [0, 0] on input "Browse Files" at bounding box center [0, 0] width 0 height 0
click at [932, 502] on button "Upload" at bounding box center [944, 505] width 79 height 23
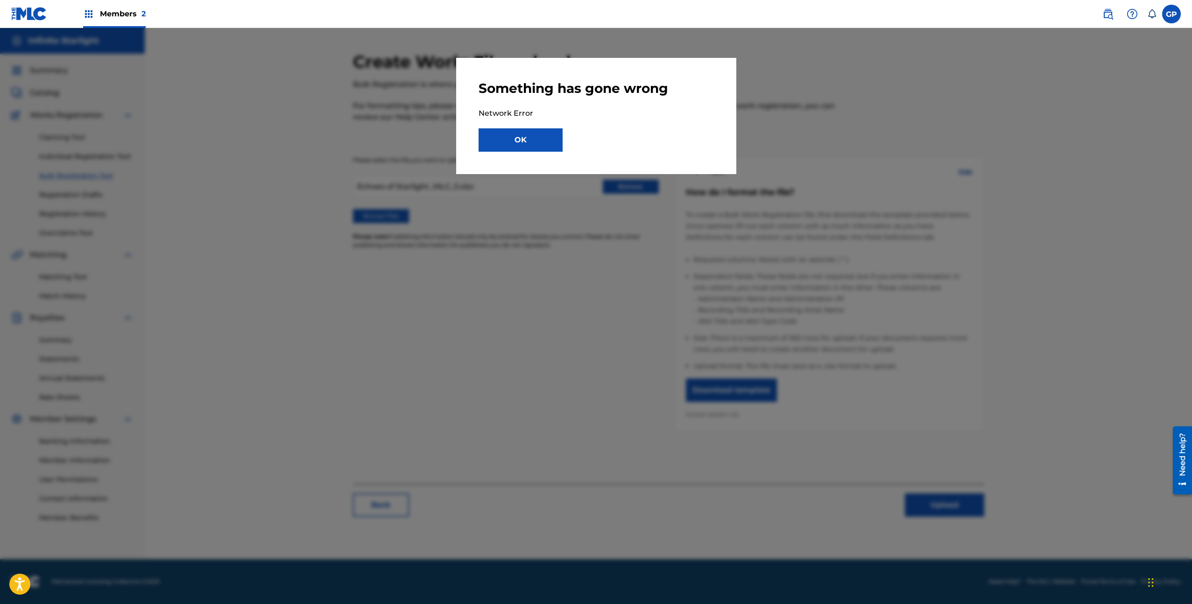
click at [545, 139] on button "OK" at bounding box center [521, 139] width 84 height 23
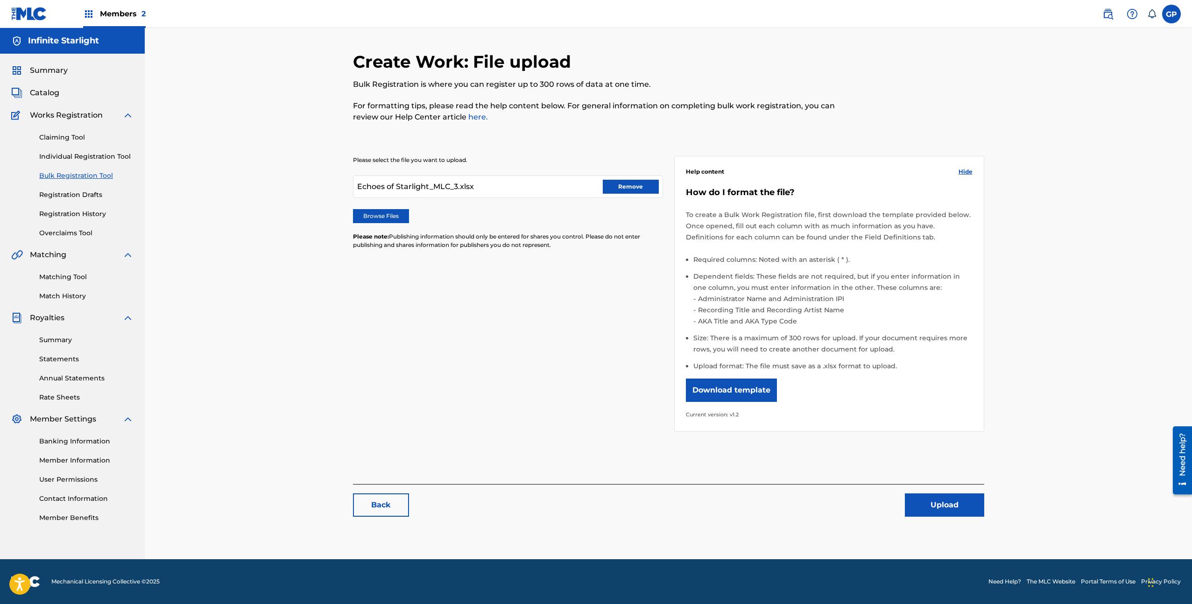
click at [89, 140] on link "Claiming Tool" at bounding box center [86, 138] width 94 height 10
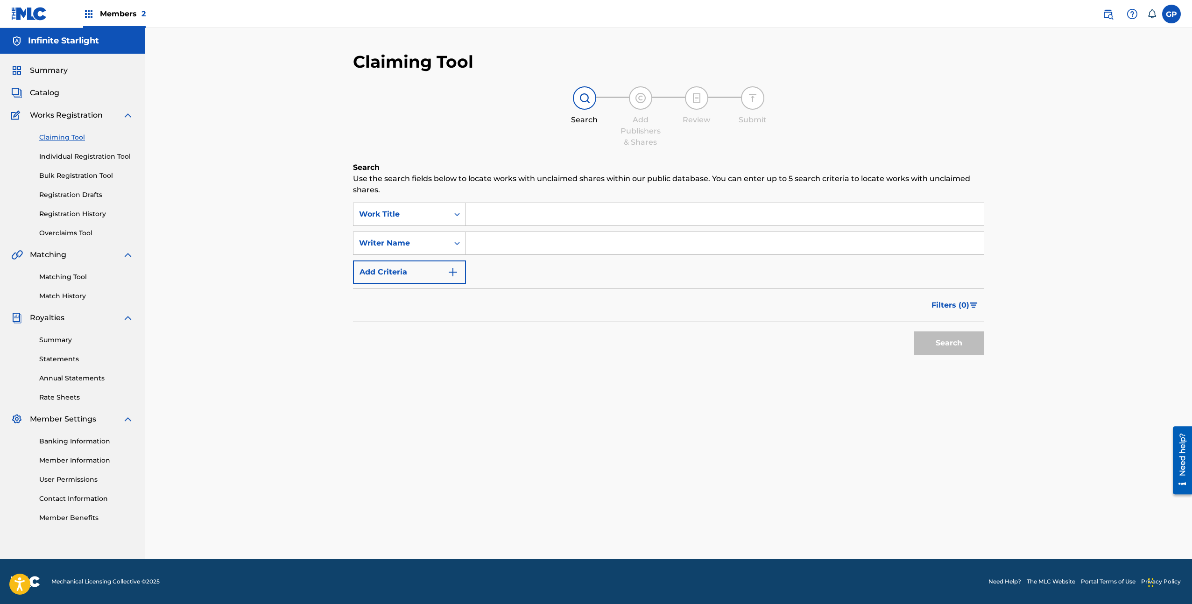
click at [483, 210] on input "Search Form" at bounding box center [725, 214] width 518 height 22
paste input "396HZ GAMMA BINAURAL ENERGY, MEMORY"
type input "396HZ GAMMA BINAURAL ENERGY, MEMORY"
click at [951, 348] on button "Search" at bounding box center [949, 343] width 70 height 23
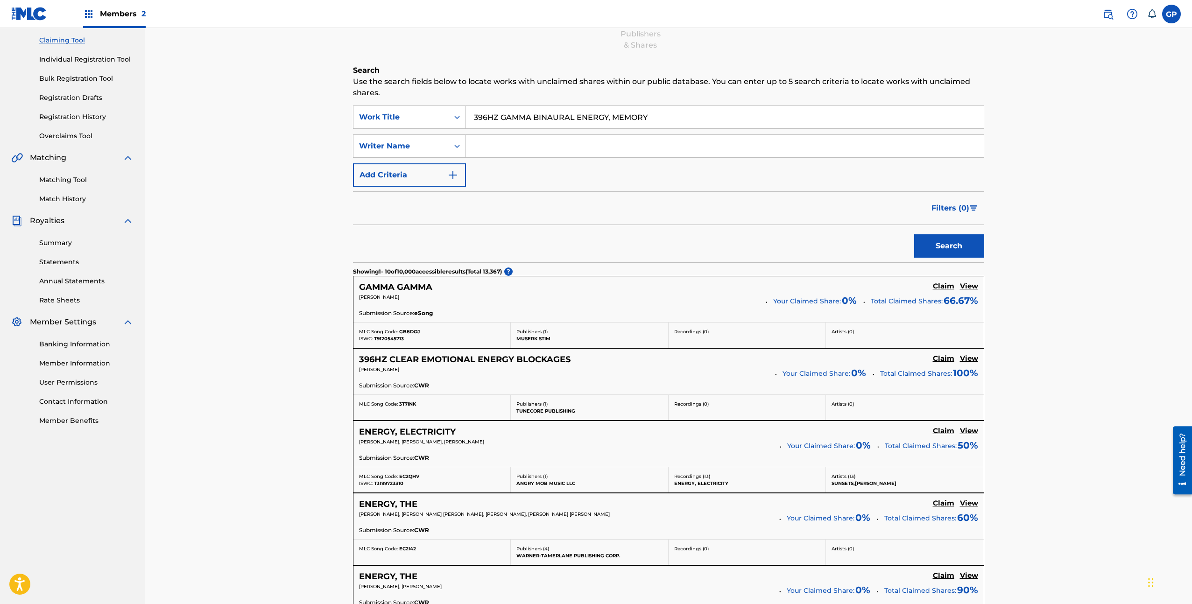
scroll to position [75, 0]
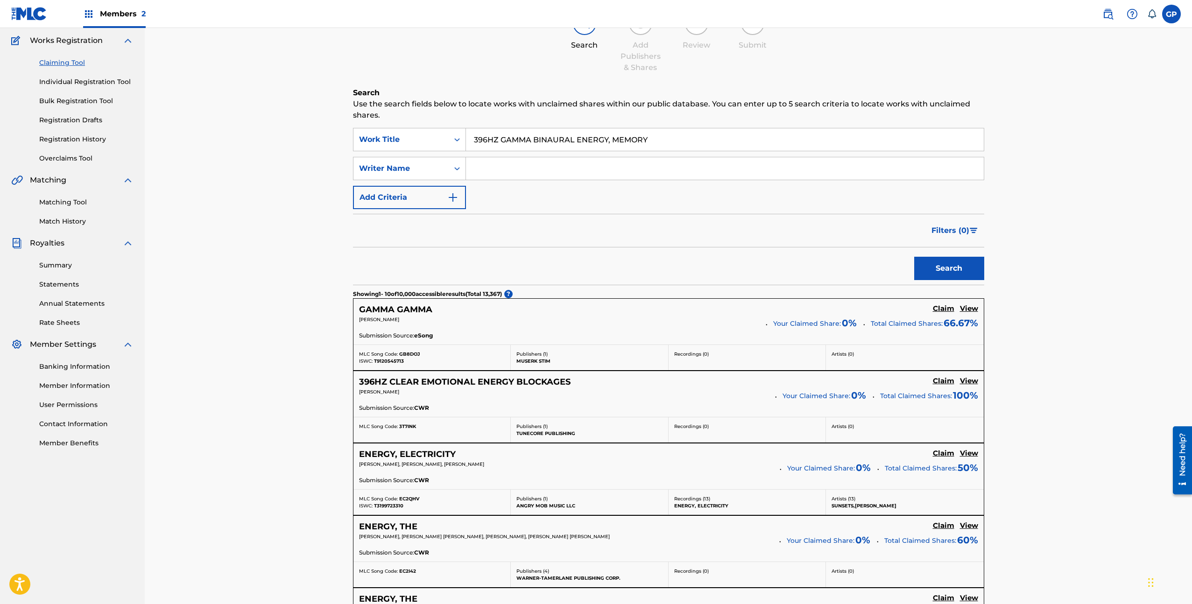
click at [474, 171] on input "Search Form" at bounding box center [725, 168] width 518 height 22
type input "gregory"
click at [914, 257] on button "Search" at bounding box center [949, 268] width 70 height 23
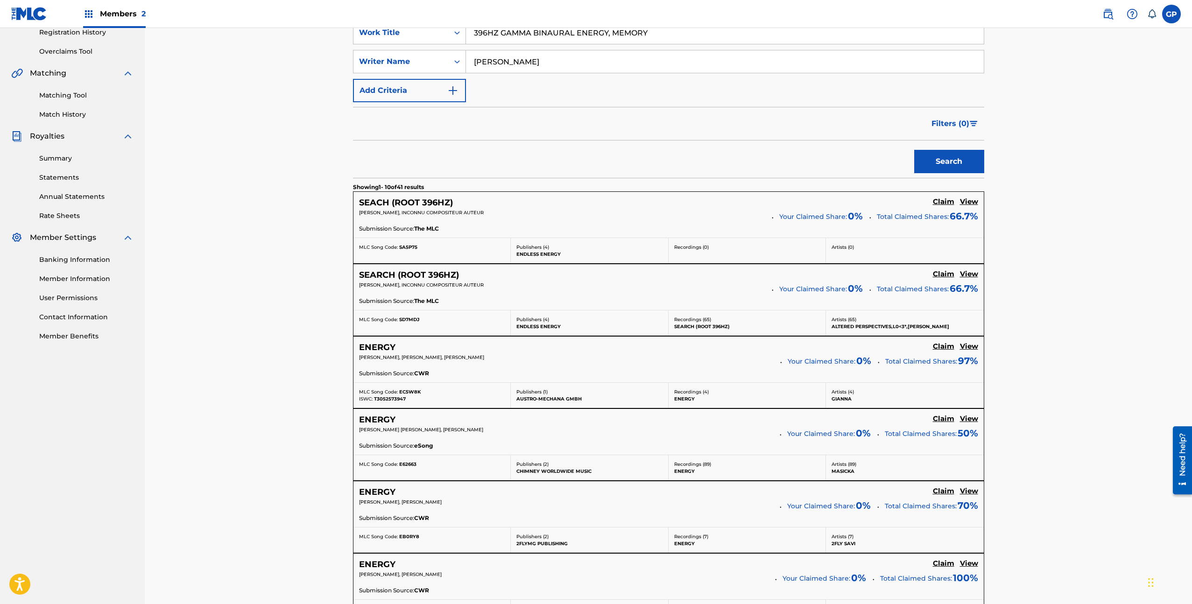
scroll to position [35, 0]
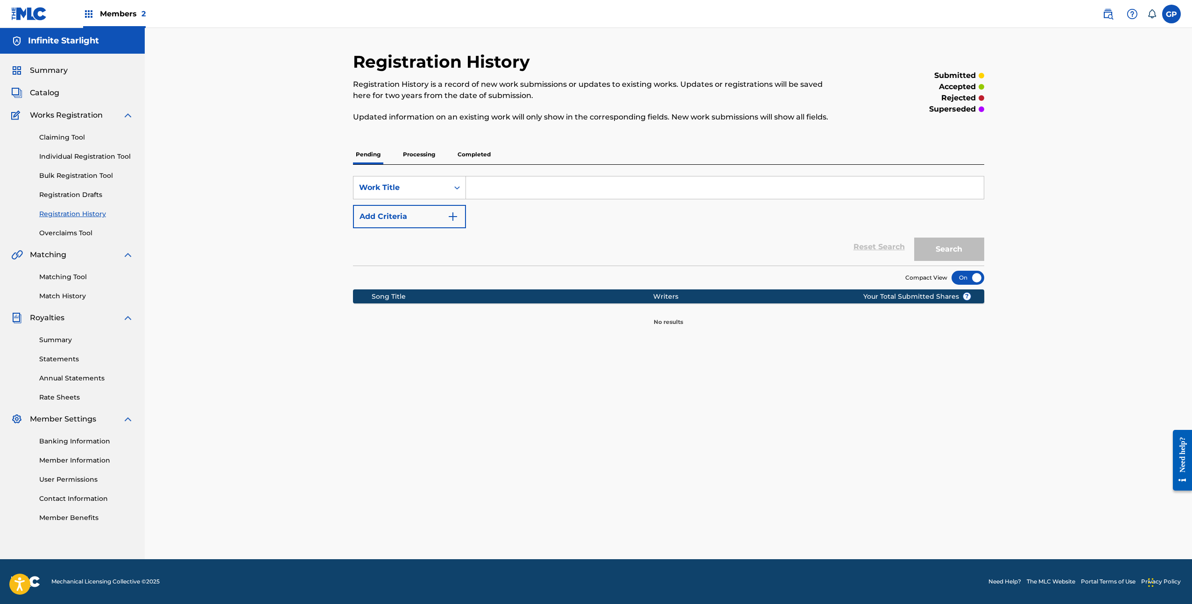
click at [478, 152] on p "Completed" at bounding box center [474, 155] width 39 height 20
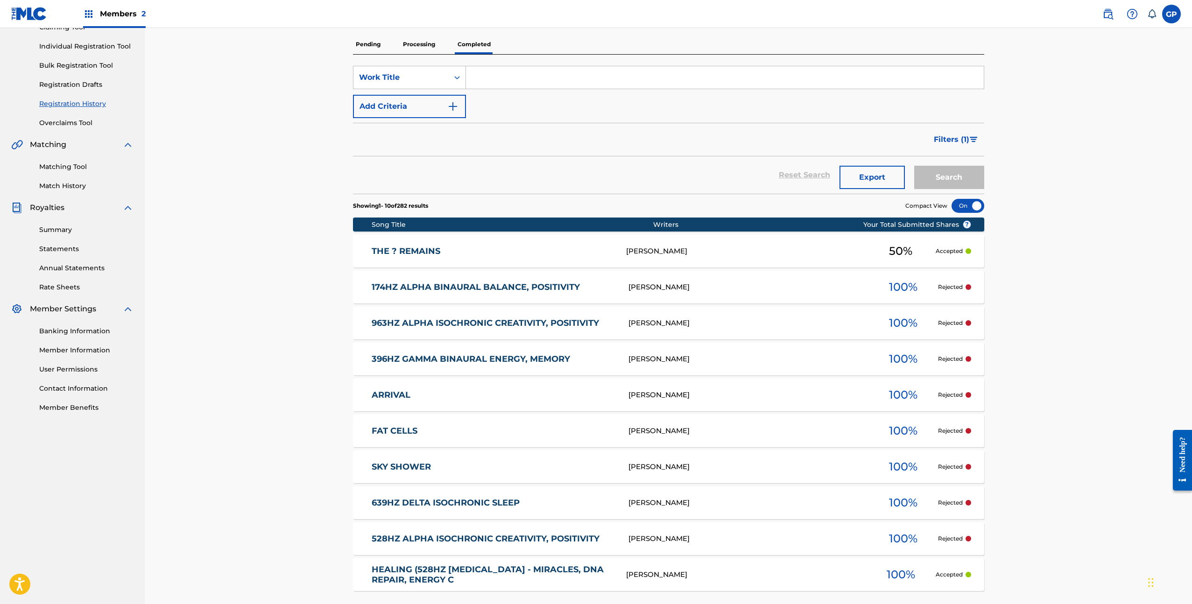
scroll to position [205, 0]
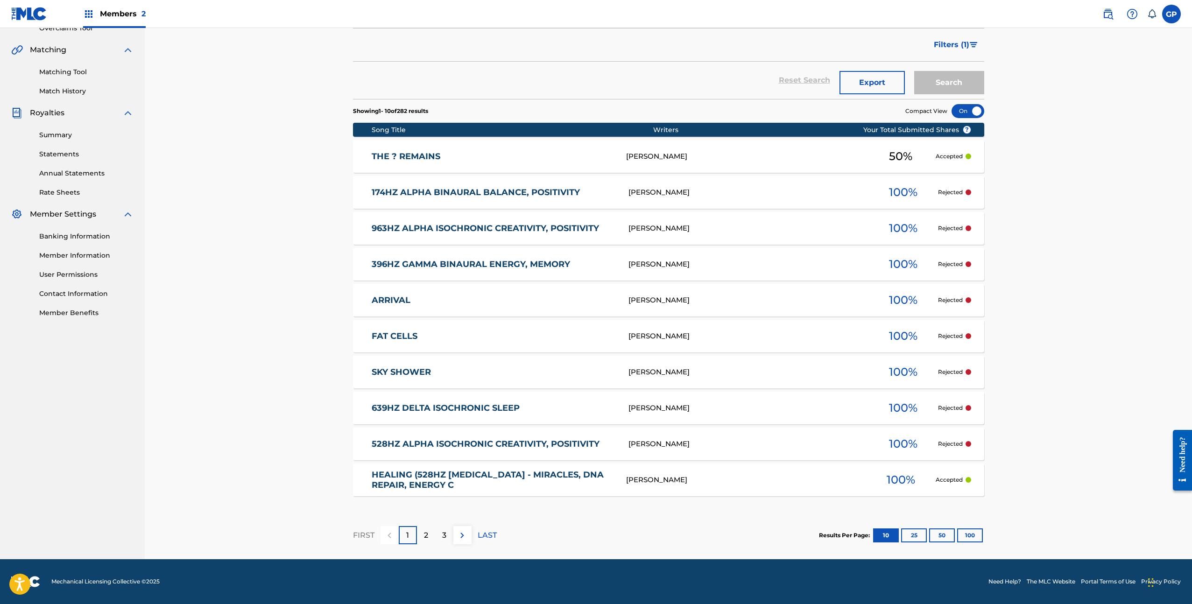
click at [415, 266] on link "396HZ GAMMA BINAURAL ENERGY, MEMORY" at bounding box center [494, 264] width 244 height 11
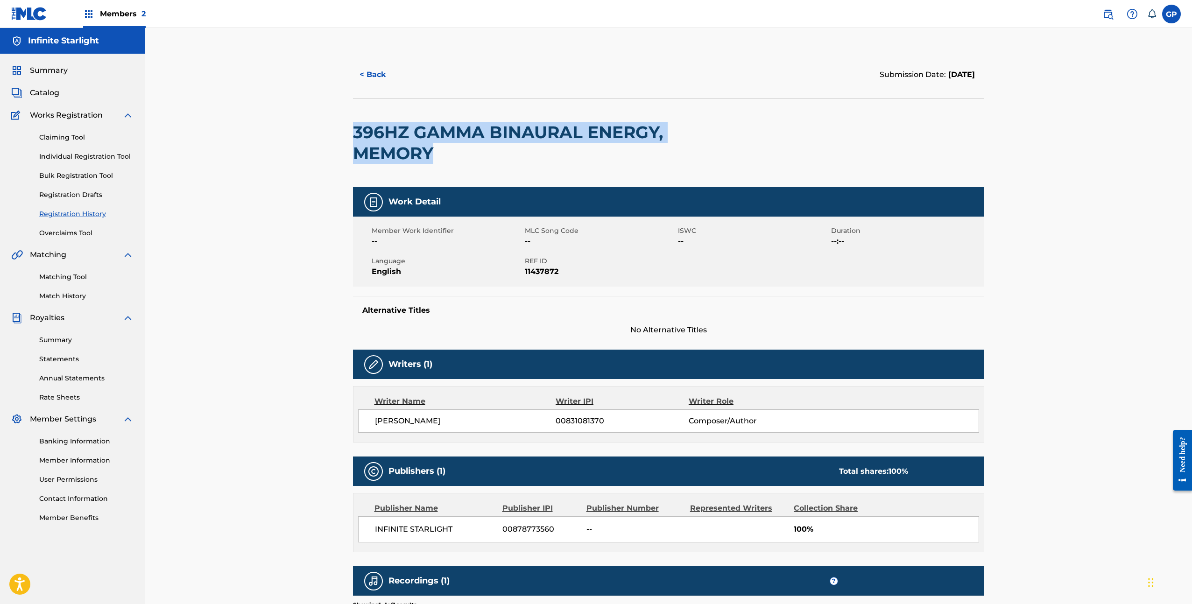
drag, startPoint x: 437, startPoint y: 155, endPoint x: 349, endPoint y: 138, distance: 89.3
click at [349, 138] on div "< Back Submission Date: [DATE] 396HZ GAMMA BINAURAL ENERGY, MEMORY Work Detail …" at bounding box center [669, 372] width 654 height 643
copy h2 "396HZ GAMMA BINAURAL ENERGY, MEMORY"
click at [78, 139] on link "Claiming Tool" at bounding box center [86, 138] width 94 height 10
